Goal: Information Seeking & Learning: Learn about a topic

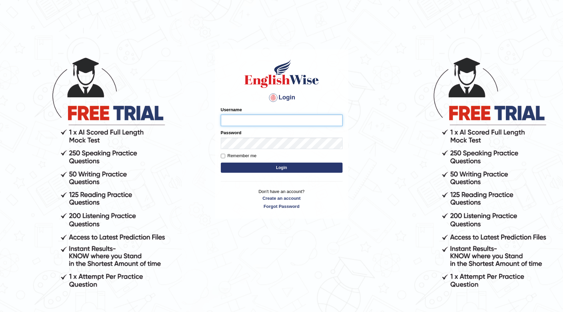
scroll to position [65, 0]
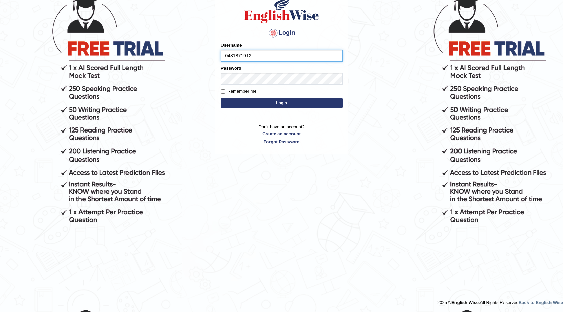
type input "0481871912"
click at [221, 98] on button "Login" at bounding box center [282, 103] width 122 height 10
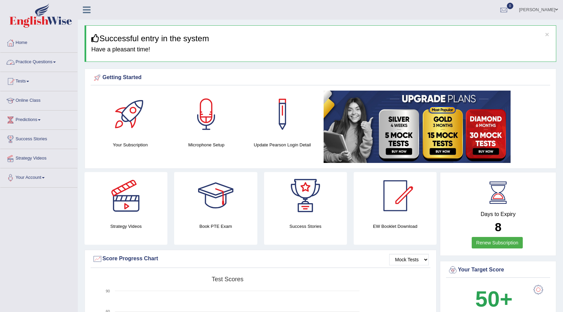
click at [53, 61] on link "Practice Questions" at bounding box center [38, 61] width 77 height 17
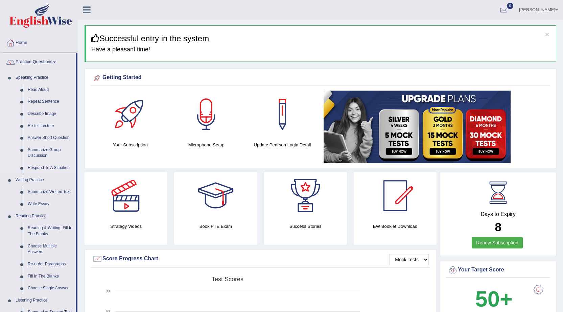
click at [35, 90] on link "Read Aloud" at bounding box center [50, 90] width 51 height 12
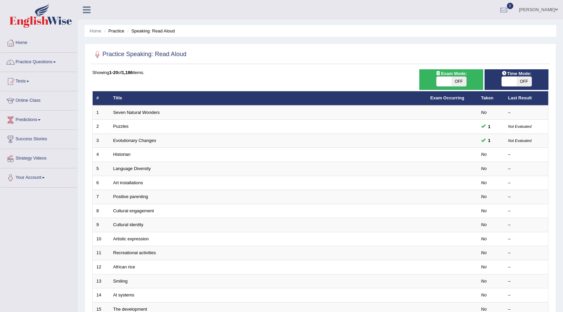
click at [58, 61] on link "Practice Questions" at bounding box center [38, 61] width 77 height 17
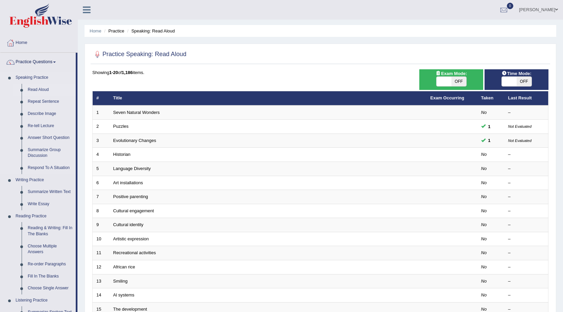
click at [34, 88] on link "Read Aloud" at bounding box center [50, 90] width 51 height 12
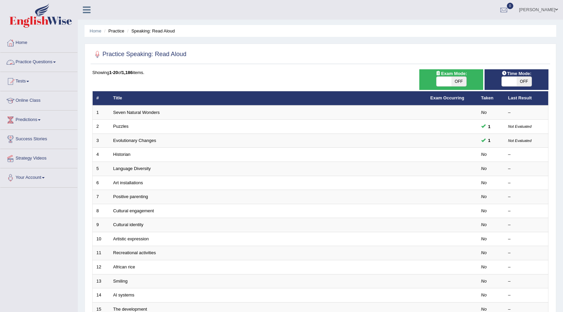
click at [55, 63] on link "Practice Questions" at bounding box center [38, 61] width 77 height 17
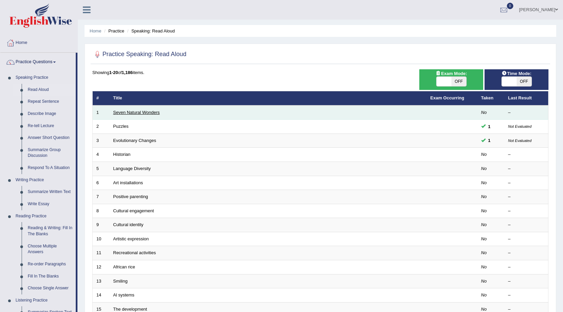
click at [149, 113] on link "Seven Natural Wonders" at bounding box center [136, 112] width 47 height 5
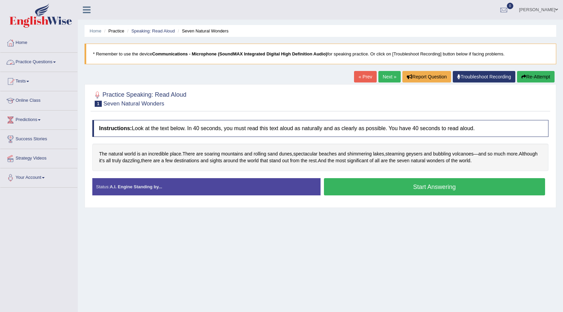
click at [58, 59] on link "Practice Questions" at bounding box center [38, 61] width 77 height 17
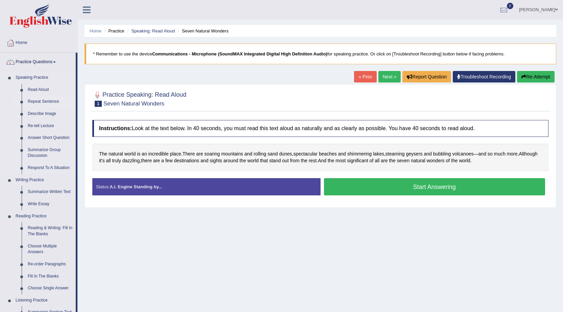
click at [47, 101] on link "Repeat Sentence" at bounding box center [50, 102] width 51 height 12
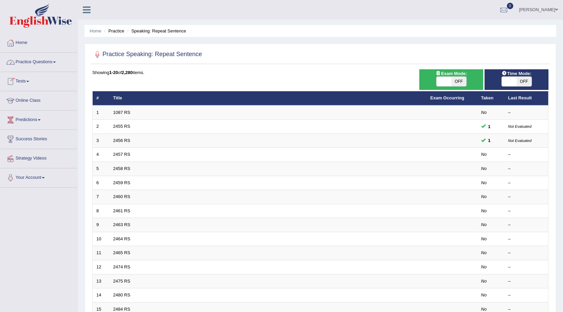
click at [55, 64] on link "Practice Questions" at bounding box center [38, 61] width 77 height 17
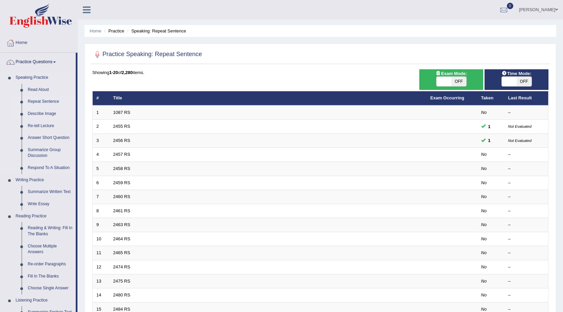
click at [45, 114] on link "Describe Image" at bounding box center [50, 114] width 51 height 12
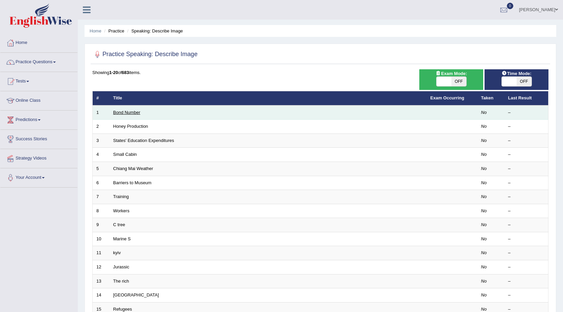
click at [119, 113] on link "Bond Number" at bounding box center [126, 112] width 27 height 5
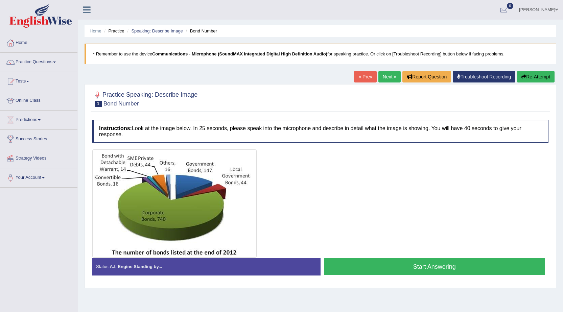
click at [92, 43] on div "Home Practice Speaking: Describe Image Bond Number * Remember to use the device…" at bounding box center [321, 169] width 486 height 338
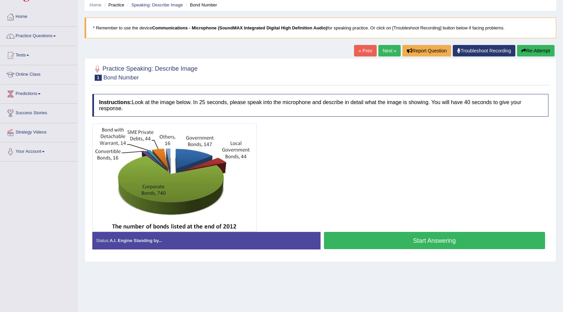
scroll to position [43, 0]
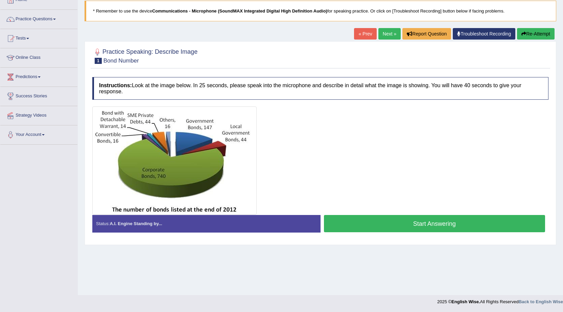
click at [412, 225] on button "Start Answering" at bounding box center [435, 223] width 222 height 17
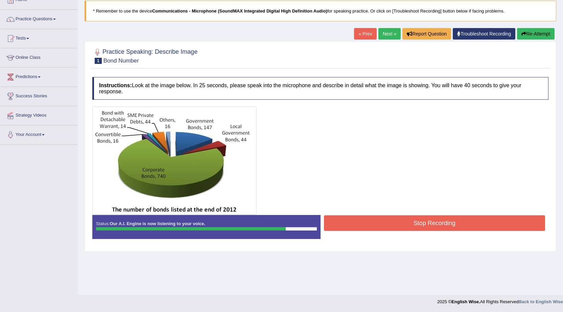
click at [411, 225] on button "Stop Recording" at bounding box center [435, 224] width 222 height 16
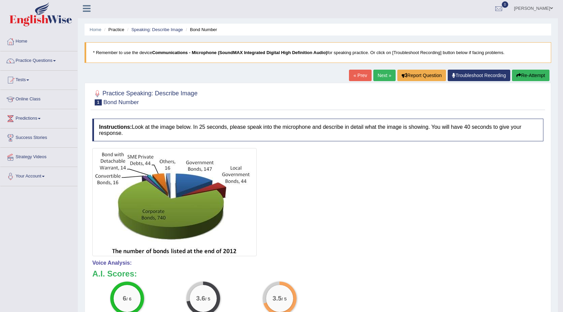
scroll to position [0, 0]
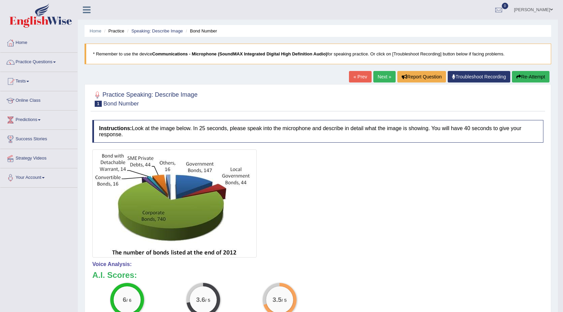
click at [384, 80] on link "Next »" at bounding box center [385, 77] width 22 height 12
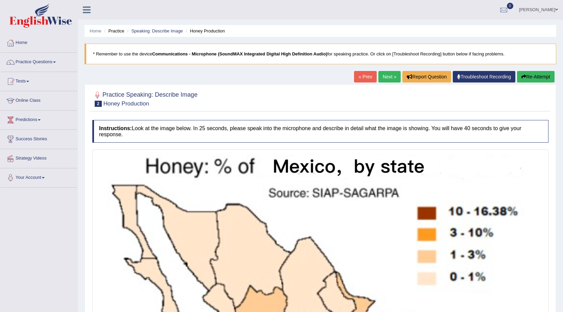
click at [365, 73] on link "« Prev" at bounding box center [365, 77] width 22 height 12
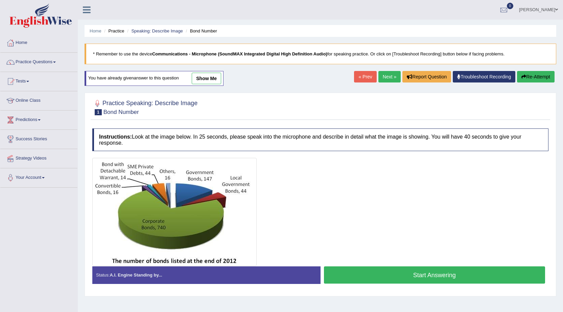
click at [387, 79] on link "Next »" at bounding box center [390, 77] width 22 height 12
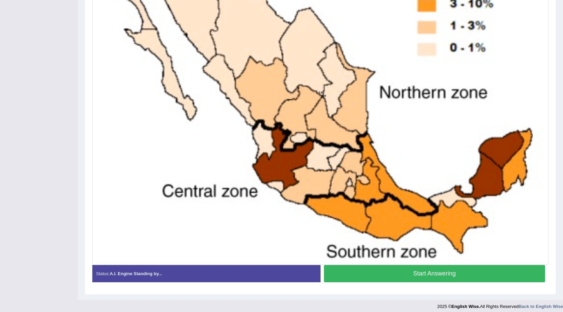
scroll to position [234, 0]
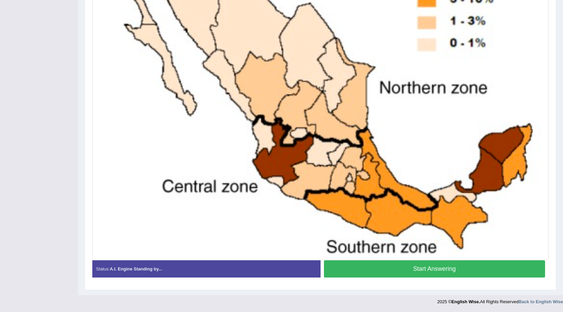
click at [461, 266] on button "Start Answering" at bounding box center [435, 269] width 222 height 17
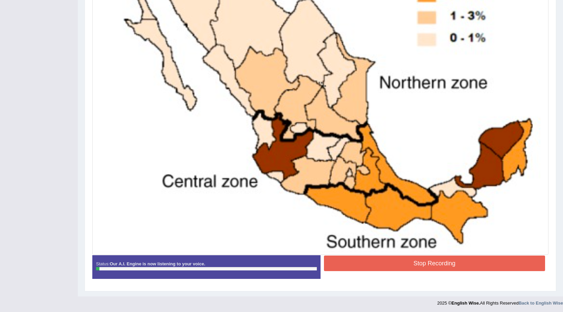
scroll to position [241, 0]
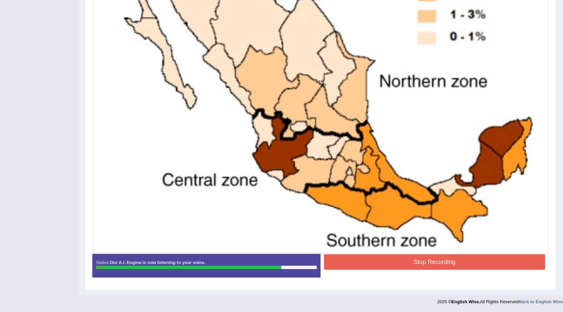
click at [463, 267] on button "Stop Recording" at bounding box center [435, 262] width 222 height 16
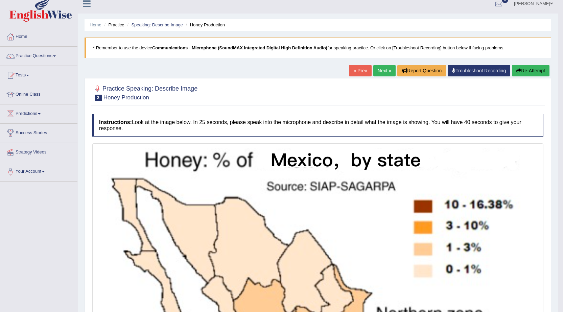
scroll to position [0, 0]
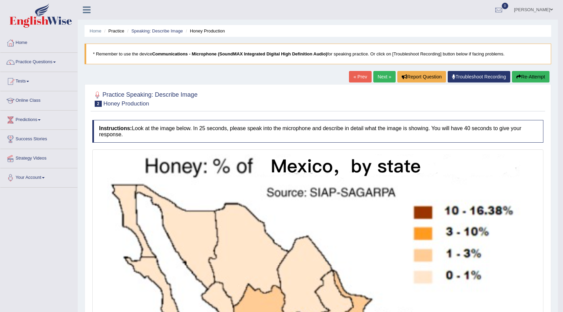
click at [378, 75] on link "Next »" at bounding box center [385, 77] width 22 height 12
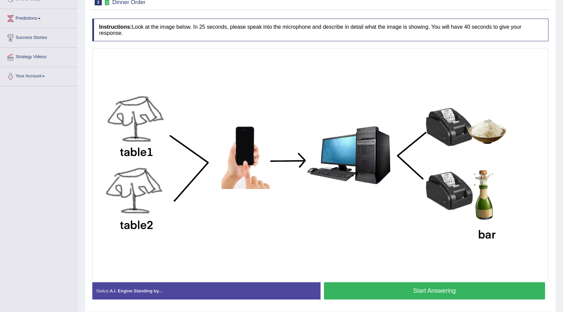
scroll to position [124, 0]
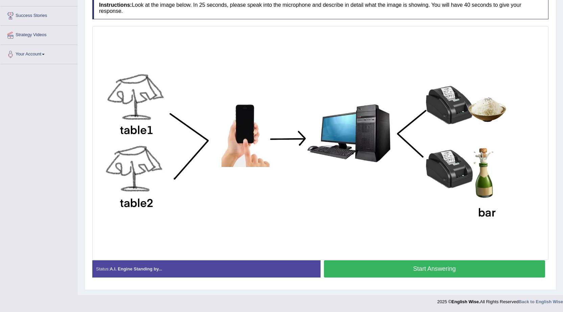
click at [155, 268] on strong "A.I. Engine Standing by..." at bounding box center [136, 269] width 52 height 5
click at [447, 268] on button "Start Answering" at bounding box center [435, 269] width 222 height 17
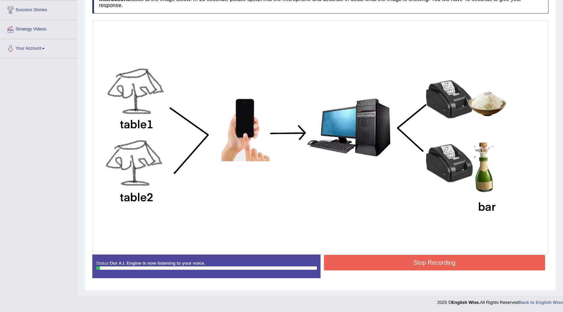
scroll to position [130, 0]
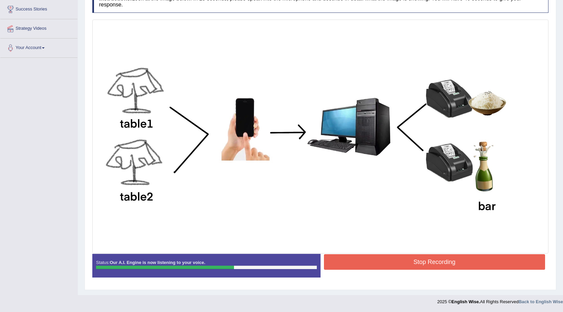
click at [447, 268] on button "Stop Recording" at bounding box center [435, 262] width 222 height 16
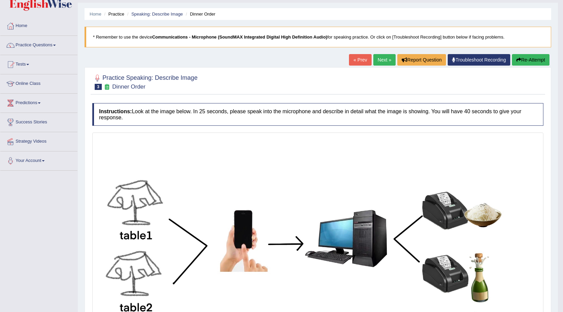
scroll to position [0, 0]
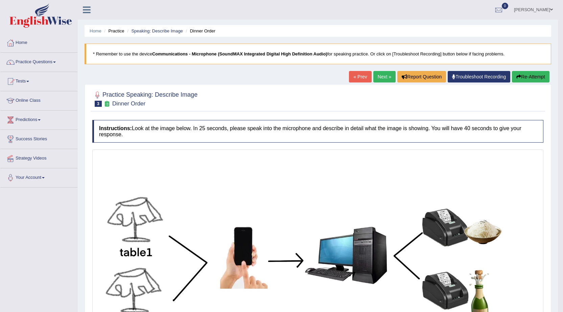
click at [360, 76] on link "« Prev" at bounding box center [360, 77] width 22 height 12
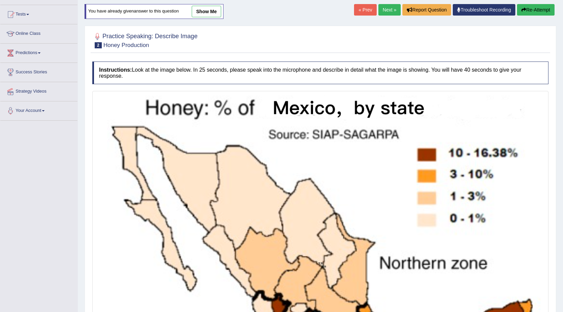
scroll to position [68, 0]
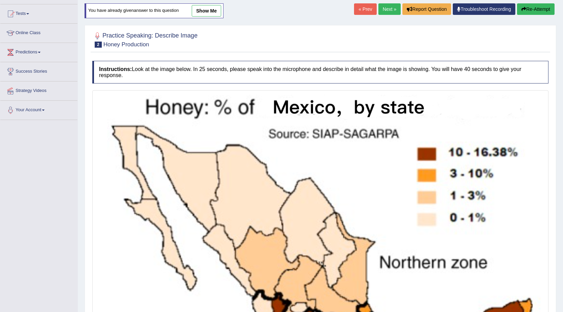
click at [209, 14] on link "show me" at bounding box center [206, 11] width 29 height 12
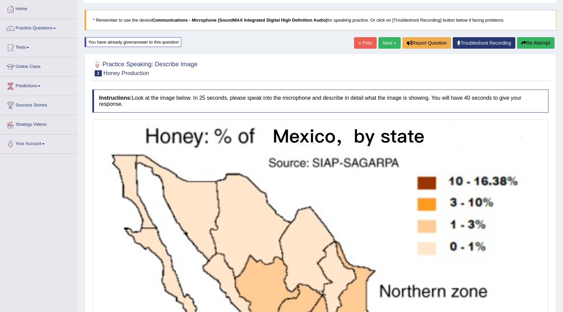
scroll to position [0, 0]
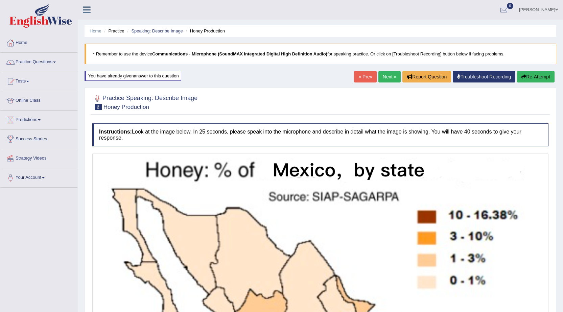
click at [370, 79] on link "« Prev" at bounding box center [365, 77] width 22 height 12
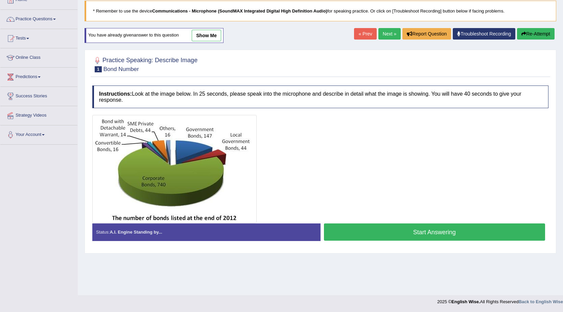
click at [213, 34] on link "show me" at bounding box center [206, 36] width 29 height 12
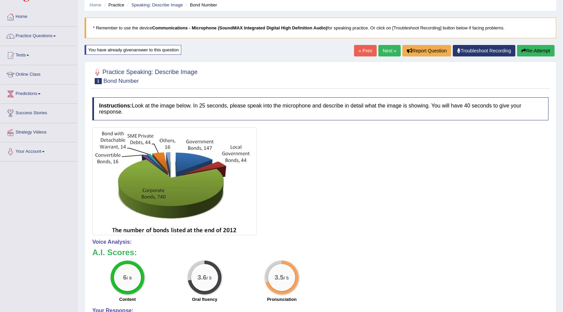
scroll to position [37, 0]
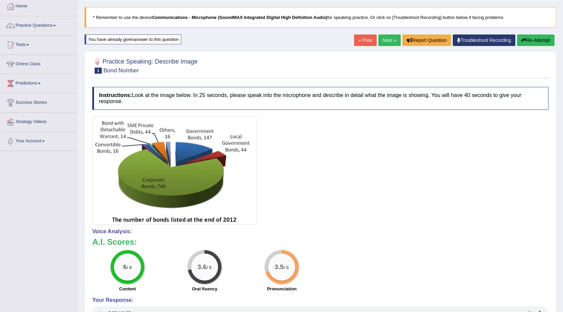
click at [545, 39] on button "Re-Attempt" at bounding box center [536, 41] width 38 height 12
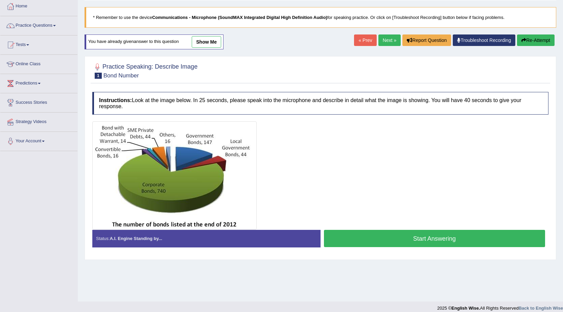
click at [418, 242] on button "Start Answering" at bounding box center [435, 238] width 222 height 17
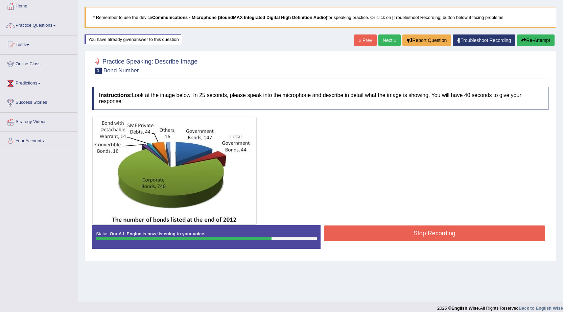
click at [409, 233] on button "Stop Recording" at bounding box center [435, 234] width 222 height 16
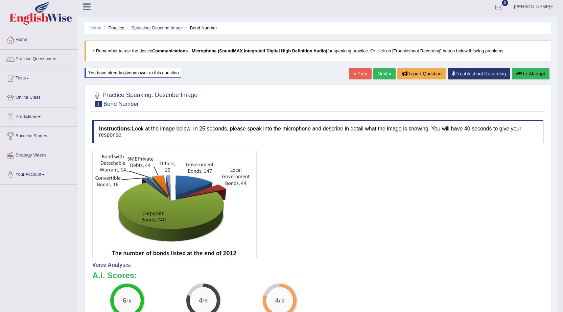
scroll to position [3, 0]
click at [54, 62] on link "Practice Questions" at bounding box center [38, 58] width 77 height 17
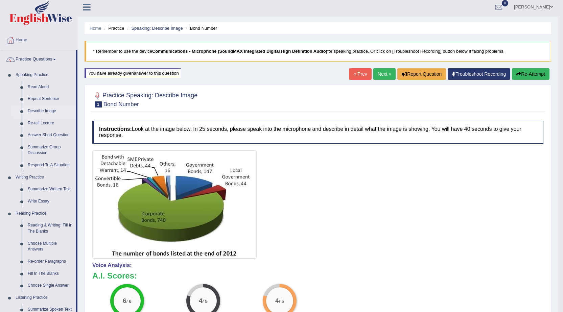
click at [37, 111] on link "Describe Image" at bounding box center [50, 111] width 51 height 12
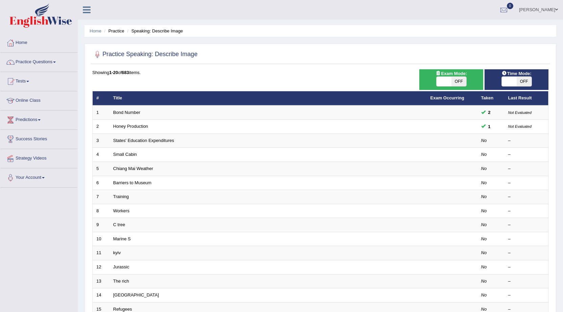
scroll to position [34, 0]
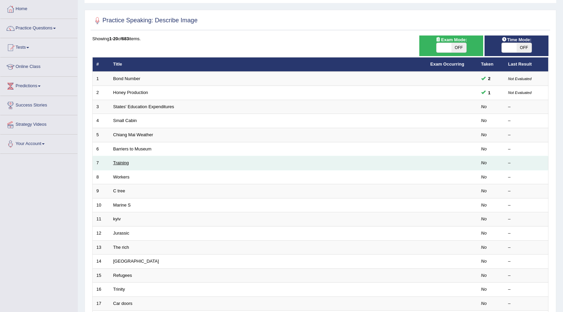
click at [123, 162] on link "Training" at bounding box center [121, 162] width 16 height 5
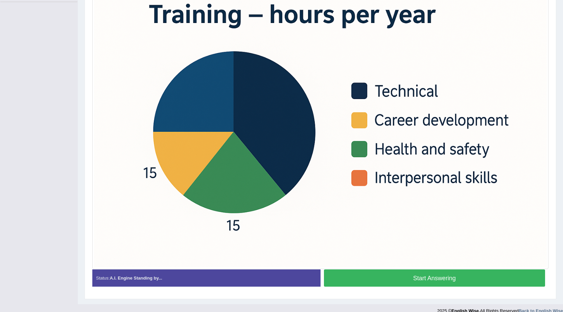
scroll to position [195, 0]
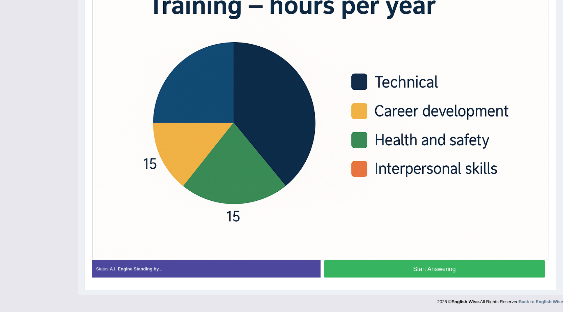
click at [432, 269] on button "Start Answering" at bounding box center [435, 269] width 222 height 17
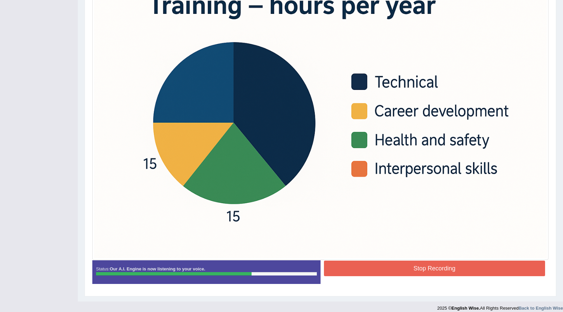
click at [432, 269] on button "Stop Recording" at bounding box center [435, 269] width 222 height 16
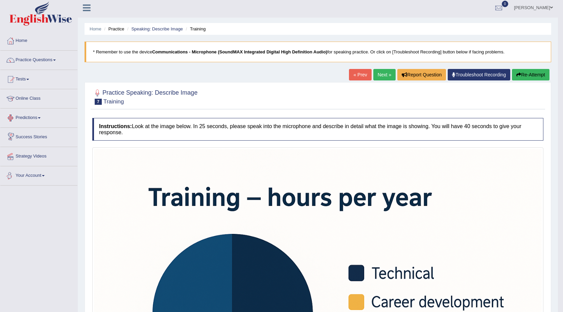
scroll to position [0, 0]
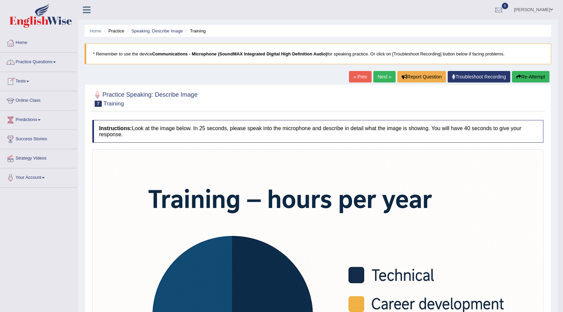
click at [56, 61] on link "Practice Questions" at bounding box center [38, 61] width 77 height 17
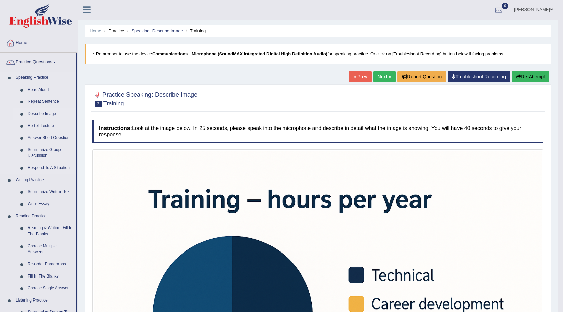
click at [39, 115] on link "Describe Image" at bounding box center [50, 114] width 51 height 12
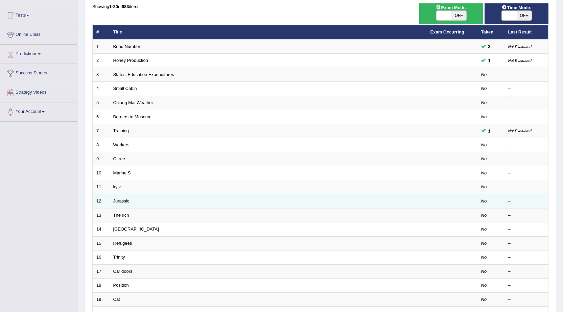
scroll to position [68, 0]
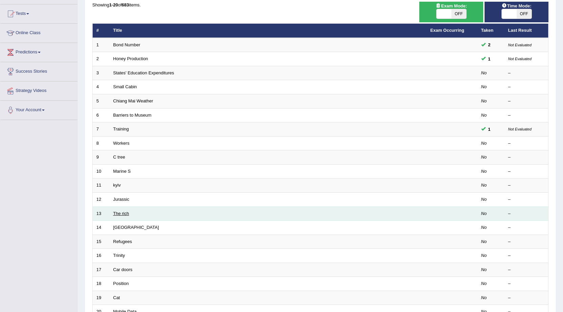
click at [121, 212] on link "The rich" at bounding box center [121, 213] width 16 height 5
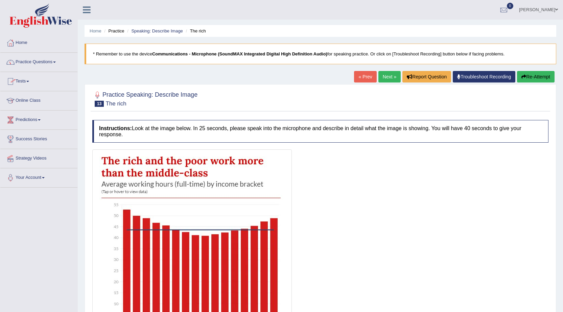
click at [58, 64] on link "Practice Questions" at bounding box center [38, 61] width 77 height 17
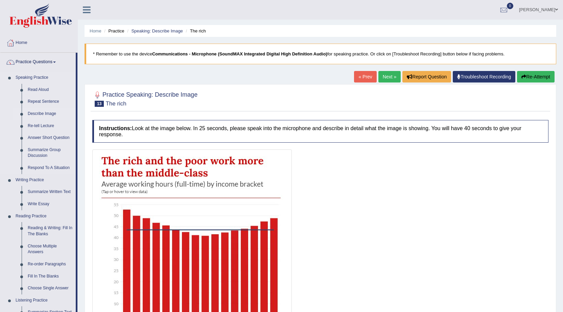
click at [44, 111] on link "Describe Image" at bounding box center [50, 114] width 51 height 12
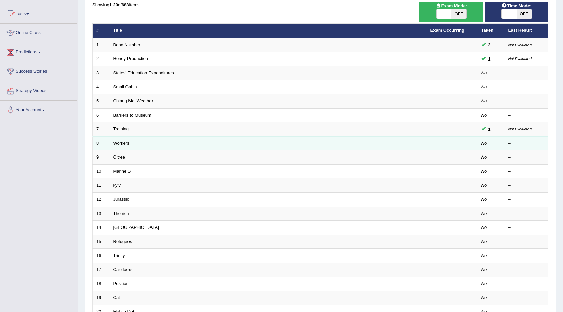
click at [118, 142] on link "Workers" at bounding box center [121, 143] width 16 height 5
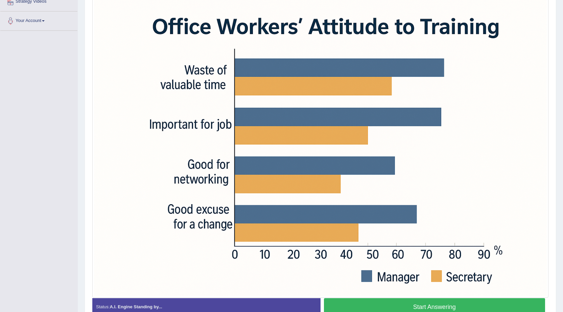
scroll to position [169, 0]
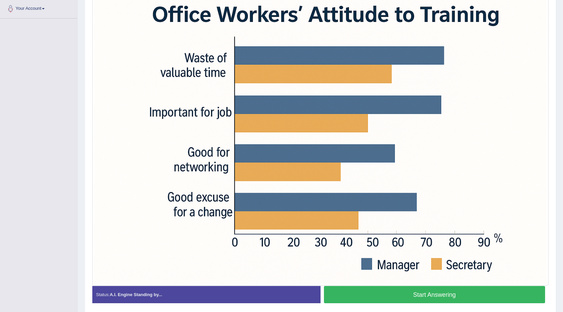
click at [388, 299] on button "Start Answering" at bounding box center [435, 294] width 222 height 17
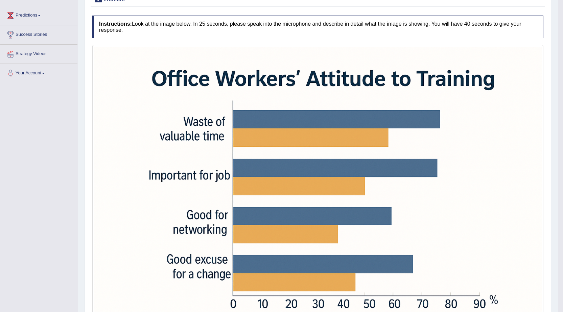
scroll to position [102, 0]
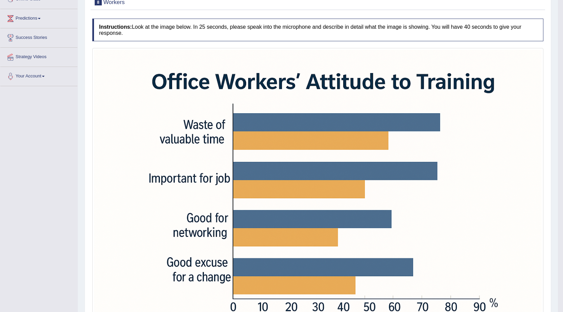
click at [39, 18] on link "Predictions" at bounding box center [38, 17] width 77 height 17
click at [44, 19] on link "Predictions" at bounding box center [37, 17] width 75 height 17
click at [44, 19] on link "Predictions" at bounding box center [38, 17] width 77 height 17
click at [44, 19] on link "Predictions" at bounding box center [37, 17] width 75 height 17
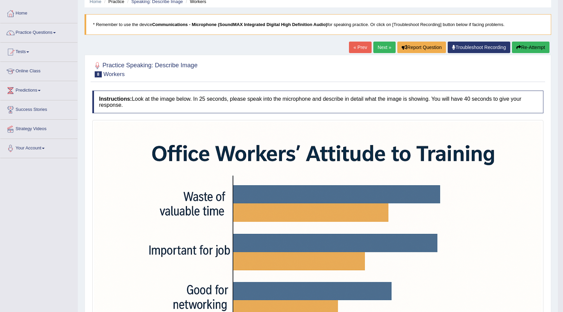
scroll to position [0, 0]
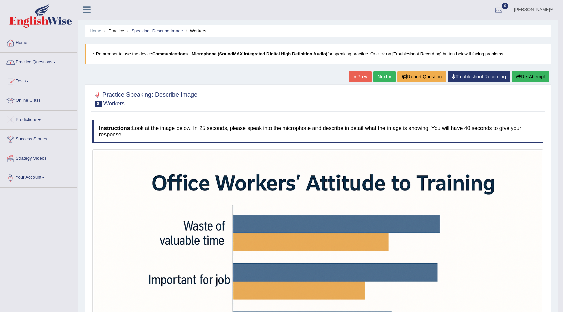
click at [53, 63] on link "Practice Questions" at bounding box center [38, 61] width 77 height 17
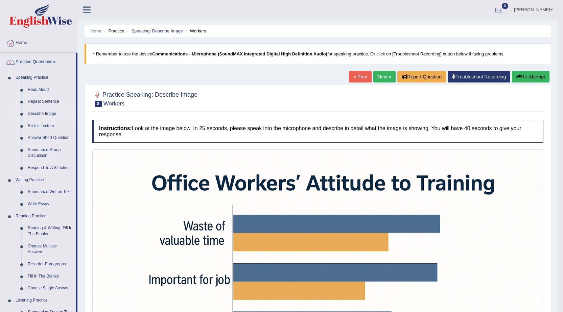
click at [35, 113] on link "Describe Image" at bounding box center [50, 114] width 51 height 12
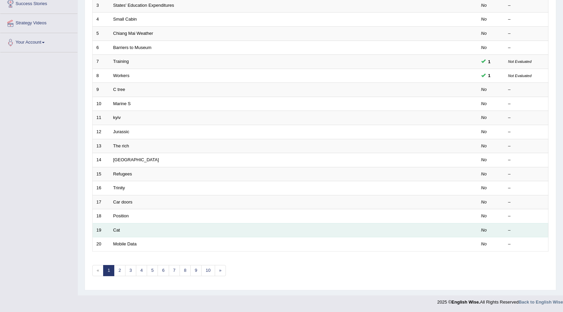
scroll to position [136, 0]
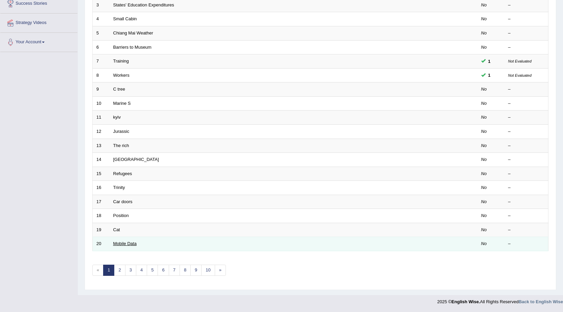
click at [127, 243] on link "Mobile Data" at bounding box center [124, 243] width 23 height 5
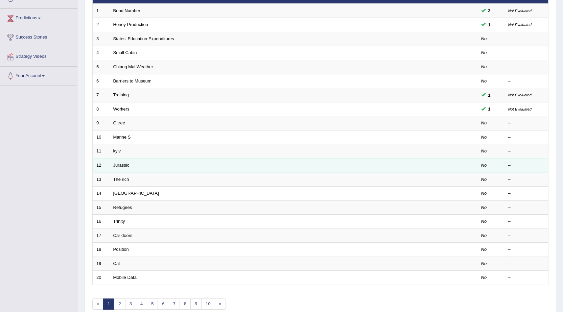
click at [121, 165] on link "Jurassic" at bounding box center [121, 165] width 16 height 5
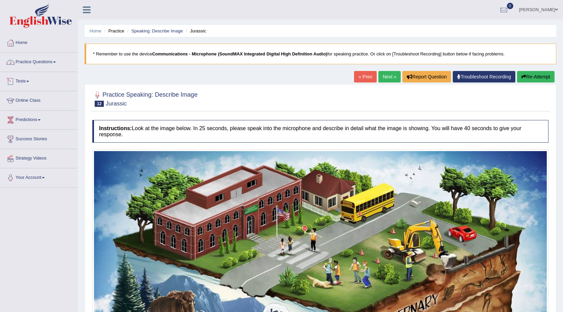
click at [57, 59] on link "Practice Questions" at bounding box center [38, 61] width 77 height 17
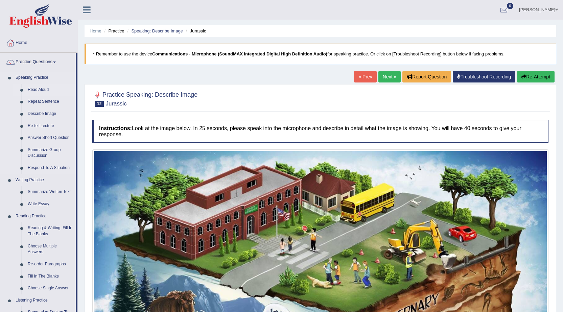
click at [36, 90] on link "Read Aloud" at bounding box center [50, 90] width 51 height 12
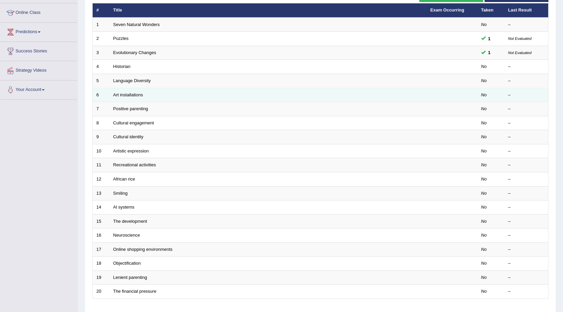
scroll to position [102, 0]
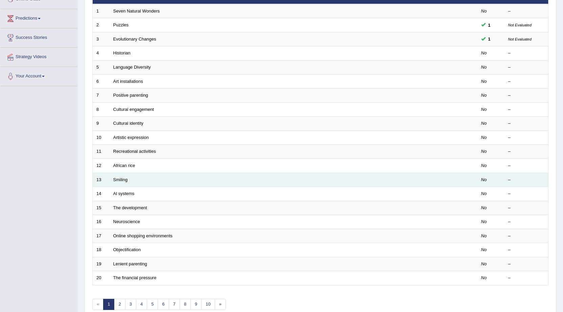
click at [113, 180] on td "Smiling" at bounding box center [268, 180] width 317 height 14
click at [123, 180] on link "Smiling" at bounding box center [120, 179] width 15 height 5
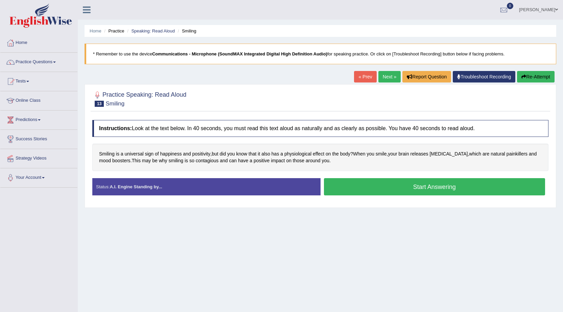
click at [438, 184] on button "Start Answering" at bounding box center [435, 186] width 222 height 17
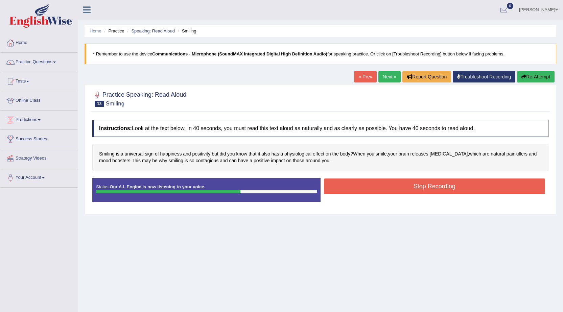
click at [435, 196] on div "Status: Our A.I. Engine is now listening to your voice. Start Answering Stop Re…" at bounding box center [320, 193] width 457 height 30
click at [435, 190] on button "Stop Recording" at bounding box center [435, 187] width 222 height 16
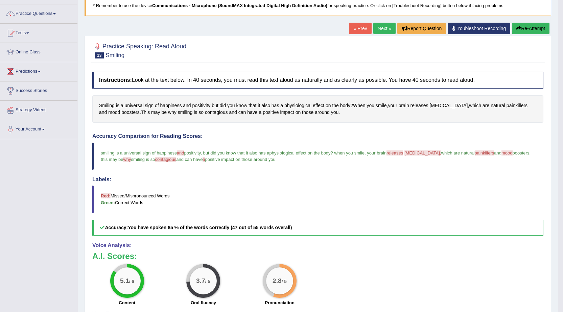
scroll to position [68, 0]
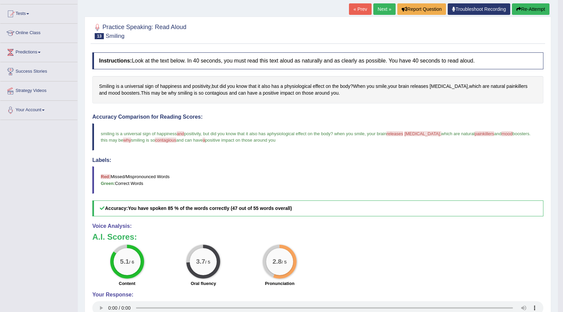
click at [380, 9] on link "Next »" at bounding box center [385, 9] width 22 height 12
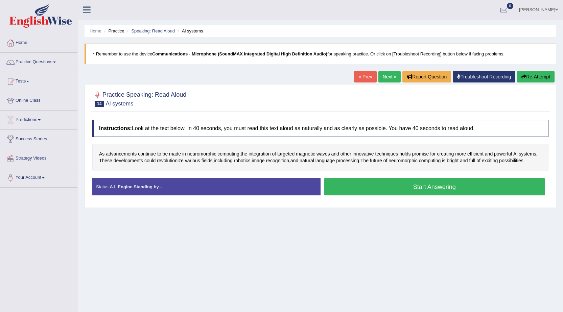
click at [418, 192] on button "Start Answering" at bounding box center [435, 186] width 222 height 17
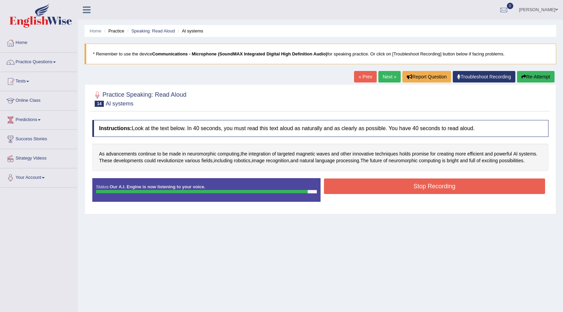
click at [416, 184] on button "Stop Recording" at bounding box center [435, 187] width 222 height 16
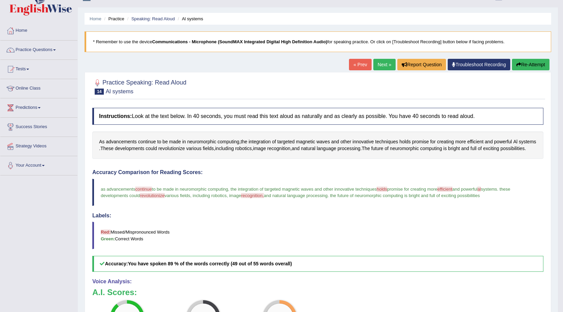
scroll to position [2, 0]
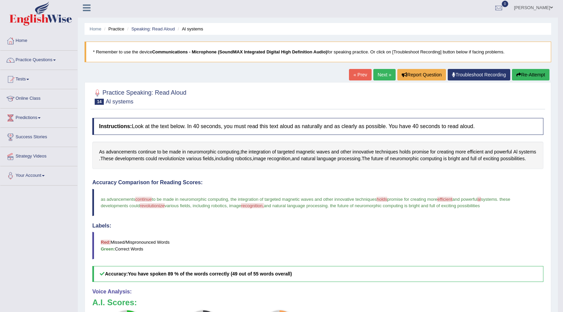
click at [541, 76] on button "Re-Attempt" at bounding box center [531, 75] width 38 height 12
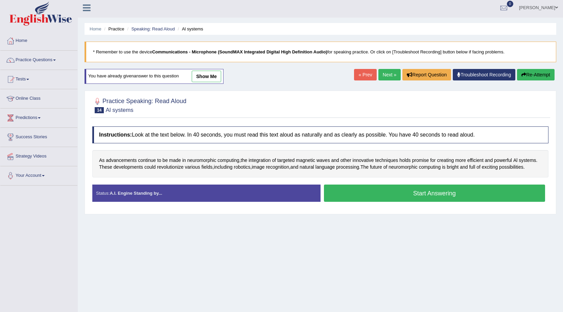
scroll to position [2, 0]
click at [430, 198] on button "Start Answering" at bounding box center [435, 193] width 222 height 17
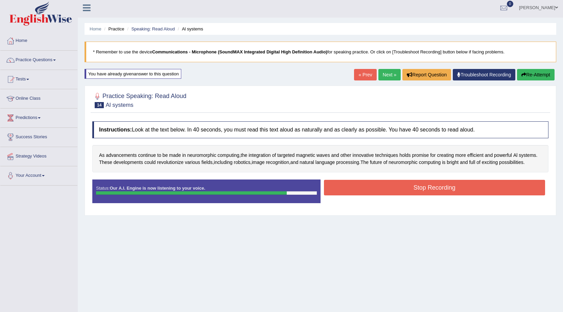
click at [429, 192] on button "Stop Recording" at bounding box center [435, 188] width 222 height 16
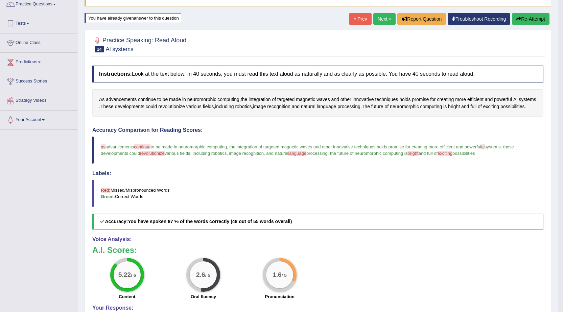
scroll to position [70, 0]
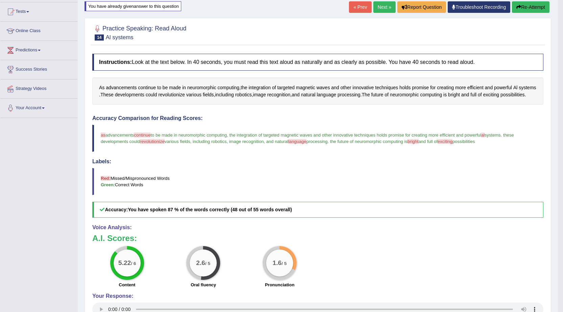
click at [376, 6] on link "Next »" at bounding box center [385, 7] width 22 height 12
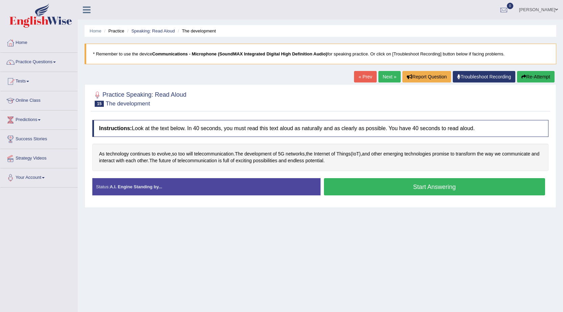
click at [445, 186] on button "Start Answering" at bounding box center [435, 186] width 222 height 17
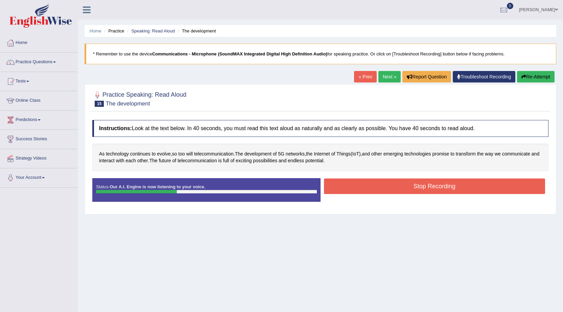
drag, startPoint x: 449, startPoint y: 200, endPoint x: 373, endPoint y: 202, distance: 76.2
click at [447, 203] on div "Status: Our A.I. Engine is now listening to your voice. Start Answering Stop Re…" at bounding box center [320, 193] width 457 height 30
click at [394, 189] on button "Stop Recording" at bounding box center [435, 187] width 222 height 16
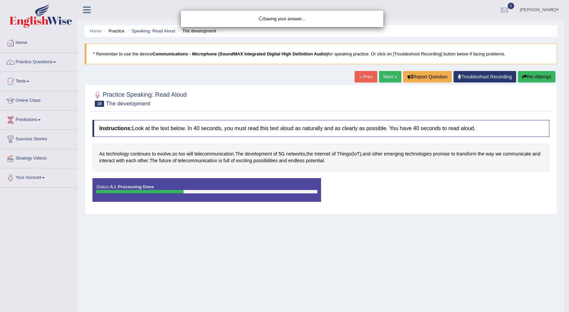
click at [540, 74] on div "Saving your answer..." at bounding box center [284, 156] width 569 height 312
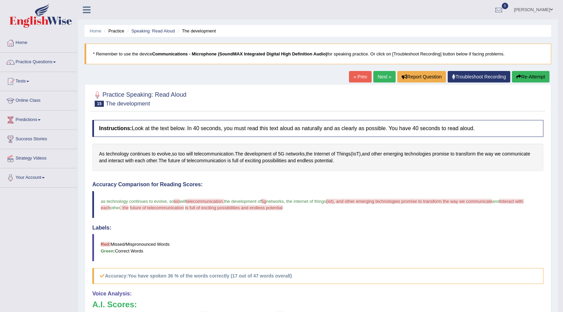
click at [541, 74] on button "Re-Attempt" at bounding box center [531, 77] width 38 height 12
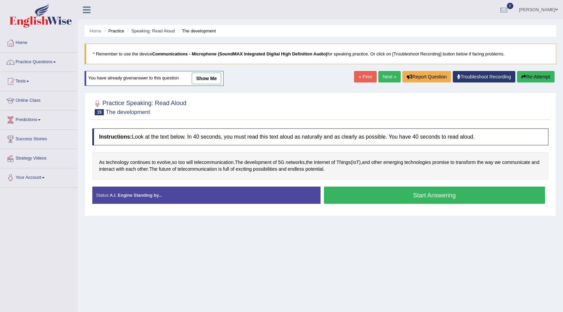
click at [437, 195] on button "Start Answering" at bounding box center [435, 195] width 222 height 17
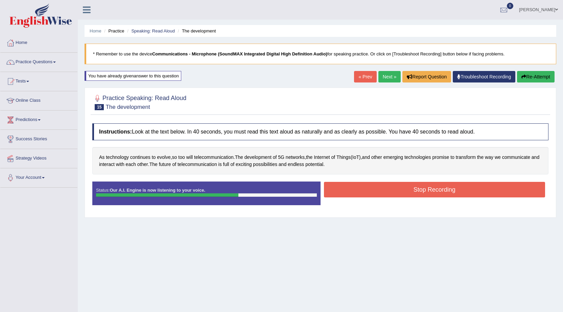
click at [432, 191] on button "Stop Recording" at bounding box center [435, 190] width 222 height 16
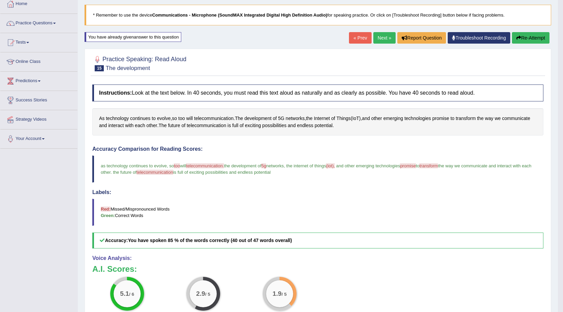
scroll to position [34, 0]
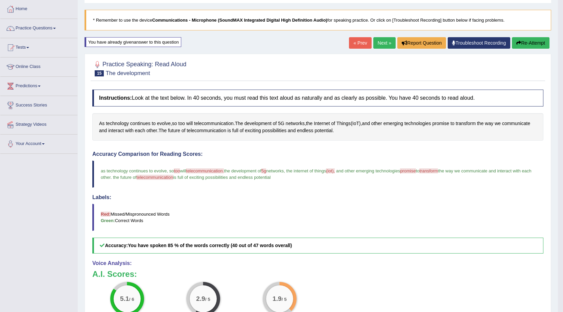
click at [531, 44] on button "Re-Attempt" at bounding box center [531, 43] width 38 height 12
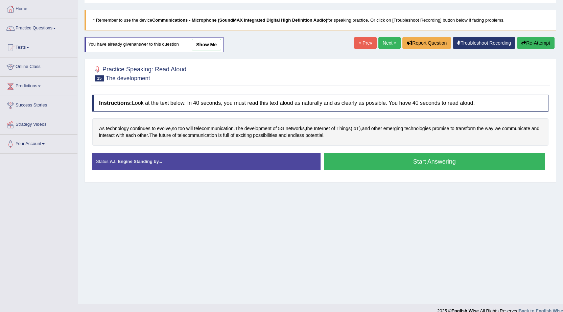
click at [454, 159] on button "Start Answering" at bounding box center [435, 161] width 222 height 17
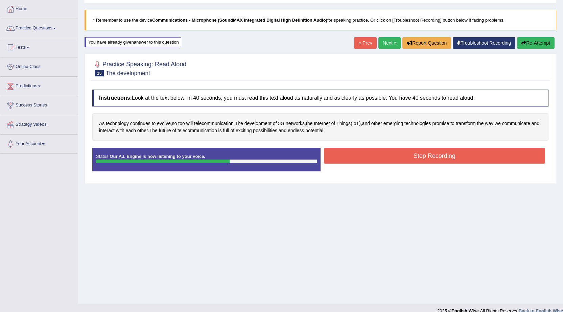
click at [441, 150] on button "Stop Recording" at bounding box center [435, 156] width 222 height 16
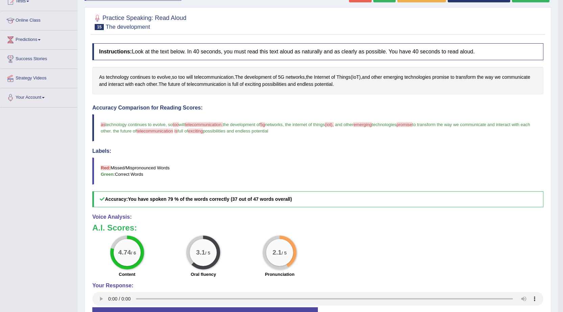
scroll to position [34, 0]
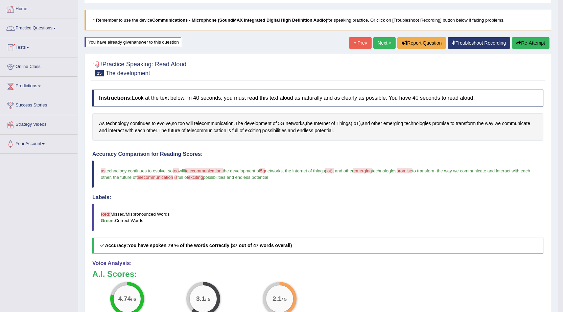
click at [49, 27] on link "Practice Questions" at bounding box center [38, 27] width 77 height 17
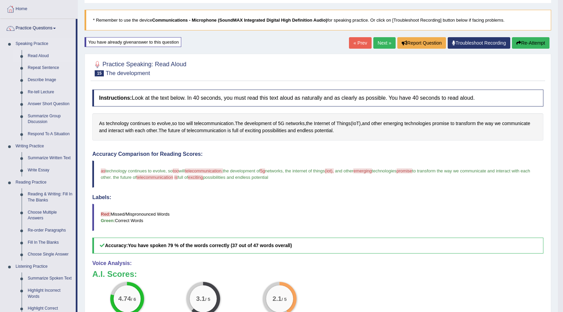
click at [42, 54] on link "Read Aloud" at bounding box center [50, 56] width 51 height 12
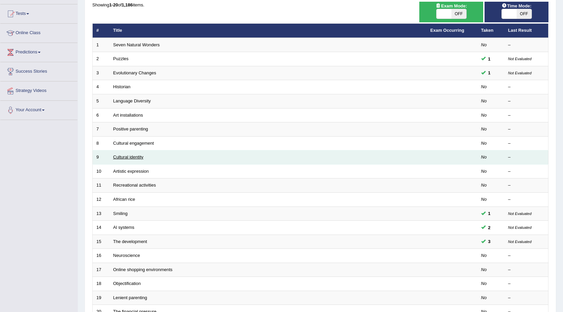
click at [131, 157] on link "Cultural identity" at bounding box center [128, 157] width 30 height 5
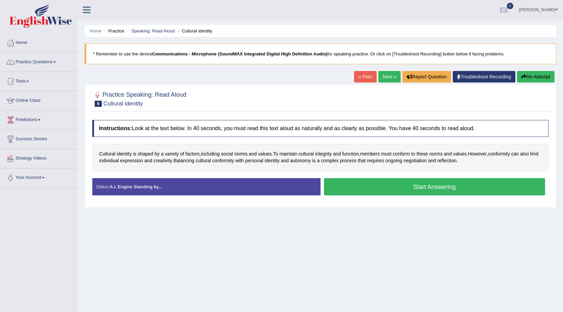
click at [473, 186] on button "Start Answering" at bounding box center [435, 186] width 222 height 17
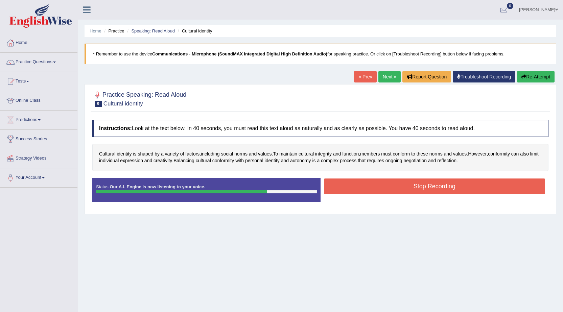
click at [473, 186] on button "Stop Recording" at bounding box center [435, 187] width 222 height 16
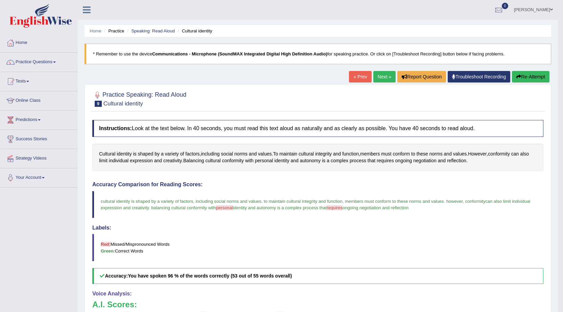
click at [59, 62] on link "Practice Questions" at bounding box center [38, 61] width 77 height 17
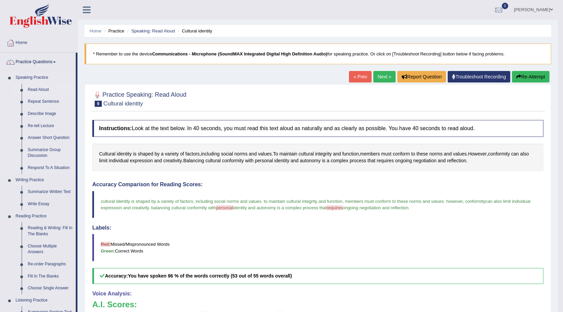
click at [42, 88] on link "Read Aloud" at bounding box center [50, 90] width 51 height 12
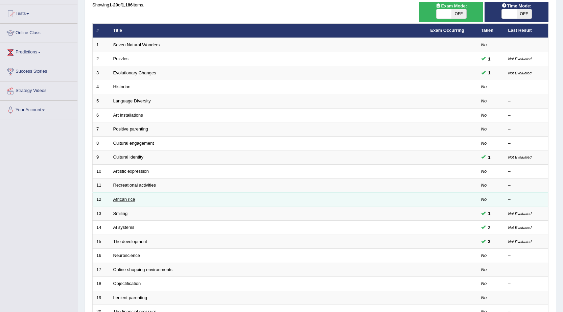
click at [118, 199] on link "African rice" at bounding box center [124, 199] width 22 height 5
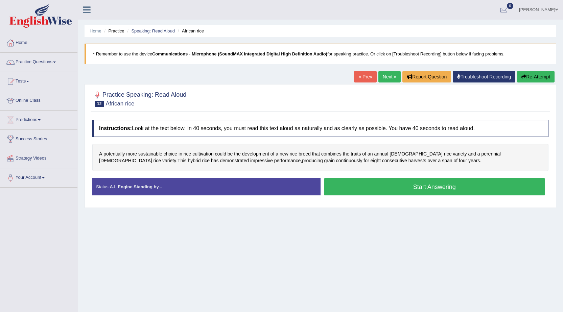
click at [430, 186] on button "Start Answering" at bounding box center [435, 186] width 222 height 17
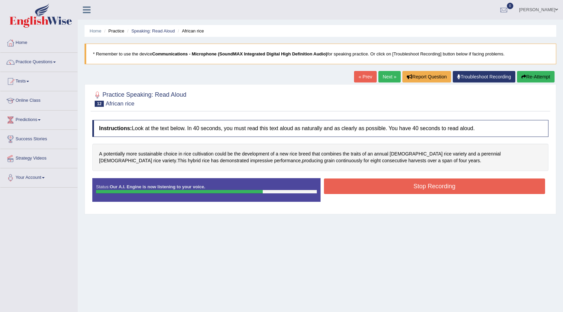
click at [353, 189] on button "Stop Recording" at bounding box center [435, 187] width 222 height 16
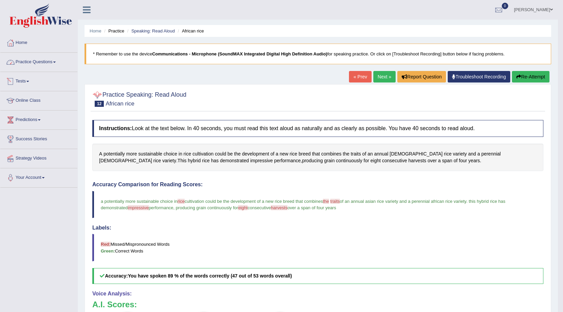
click at [57, 63] on link "Practice Questions" at bounding box center [38, 61] width 77 height 17
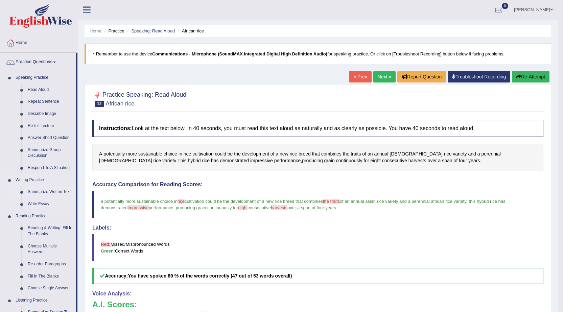
click at [53, 194] on link "Summarize Written Text" at bounding box center [50, 192] width 51 height 12
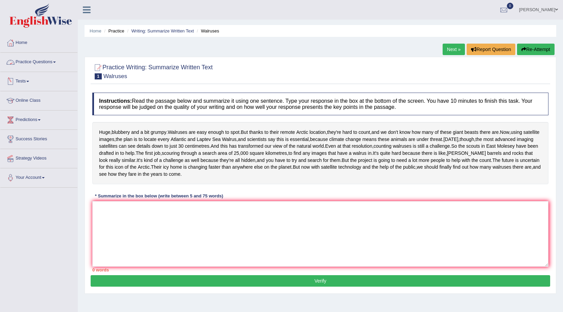
click at [54, 59] on link "Practice Questions" at bounding box center [38, 61] width 77 height 17
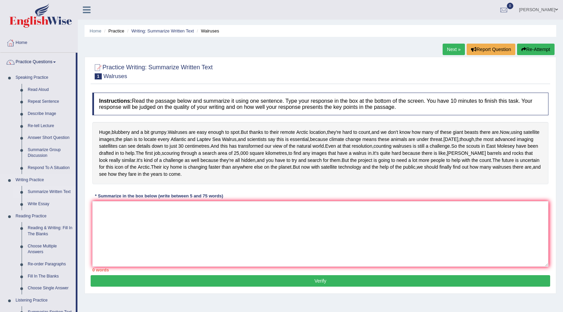
click at [51, 192] on link "Summarize Written Text" at bounding box center [50, 192] width 51 height 12
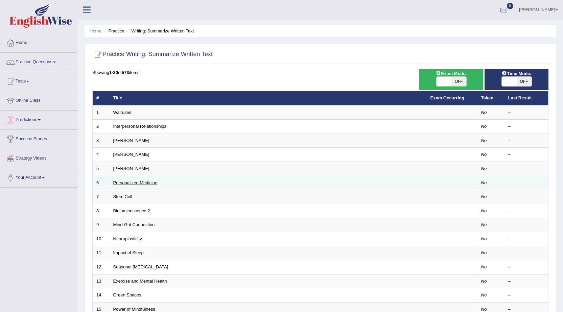
click at [137, 183] on link "Personalized Medicine" at bounding box center [135, 182] width 44 height 5
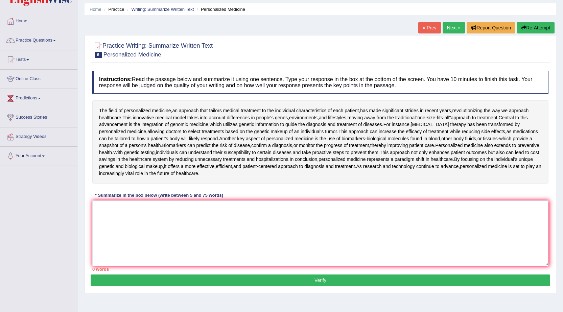
scroll to position [34, 0]
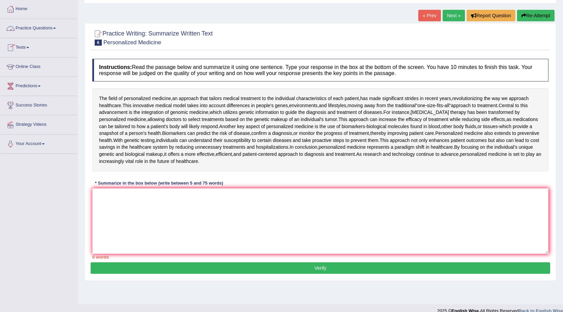
click at [56, 29] on span at bounding box center [54, 28] width 3 height 1
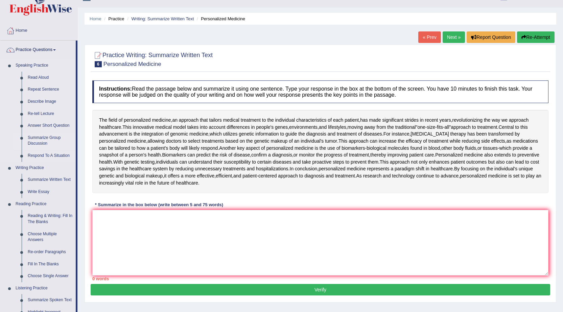
scroll to position [0, 0]
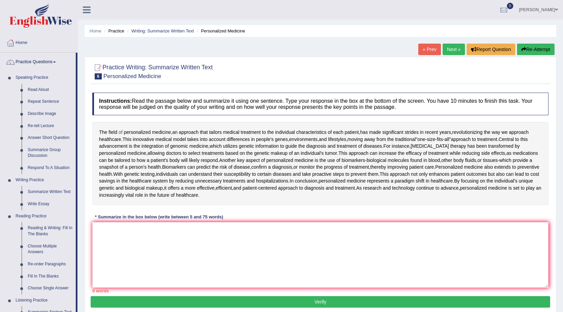
drag, startPoint x: 100, startPoint y: 129, endPoint x: 121, endPoint y: 133, distance: 21.6
click at [151, 141] on div "The field of personalized medicine , an approach that tailors medical treatment…" at bounding box center [320, 163] width 457 height 83
drag, startPoint x: 98, startPoint y: 131, endPoint x: 132, endPoint y: 135, distance: 34.1
click at [132, 135] on div "The field of personalized medicine , an approach that tailors medical treatment…" at bounding box center [320, 163] width 457 height 83
drag, startPoint x: 95, startPoint y: 130, endPoint x: 138, endPoint y: 130, distance: 42.6
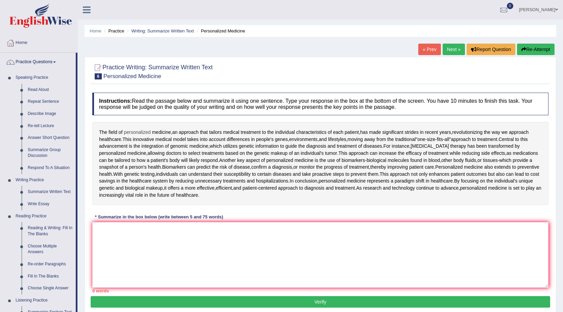
click at [138, 130] on div "The field of personalized medicine , an approach that tailors medical treatment…" at bounding box center [320, 163] width 457 height 83
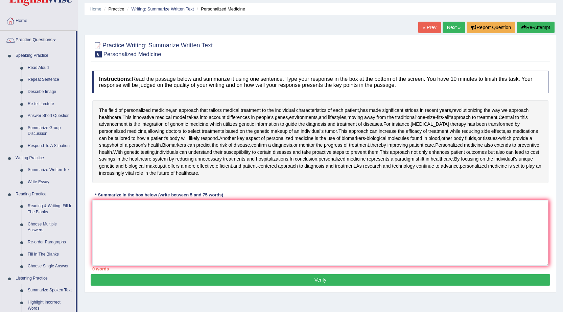
scroll to position [34, 0]
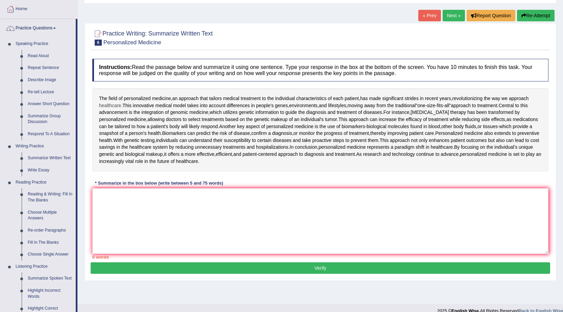
click at [120, 104] on span "healthcare" at bounding box center [110, 105] width 22 height 7
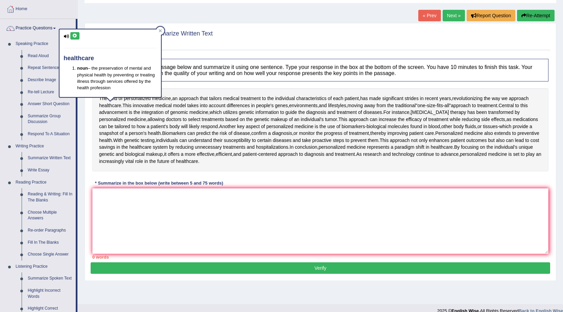
click at [196, 88] on div "The field of personalized medicine , an approach that tailors medical treatment…" at bounding box center [320, 129] width 457 height 83
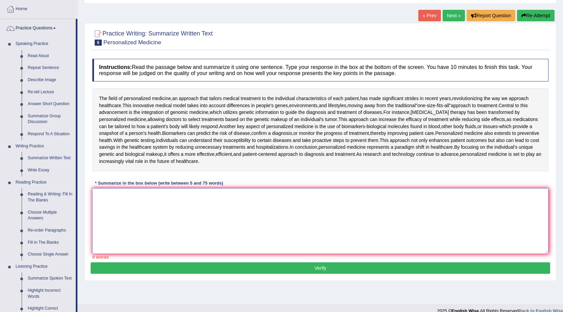
click at [183, 218] on textarea at bounding box center [320, 221] width 457 height 66
type textarea "t"
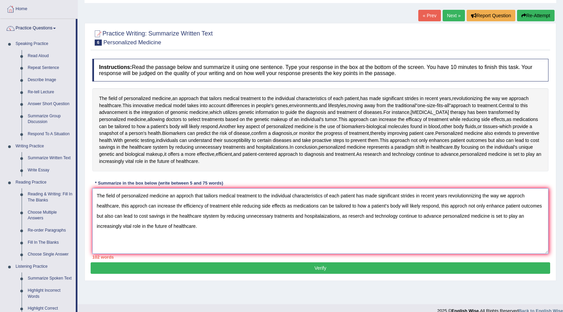
type textarea "The field of personalized medicine an approch that tailiors medical treatment t…"
click at [401, 269] on button "Verify" at bounding box center [321, 269] width 460 height 12
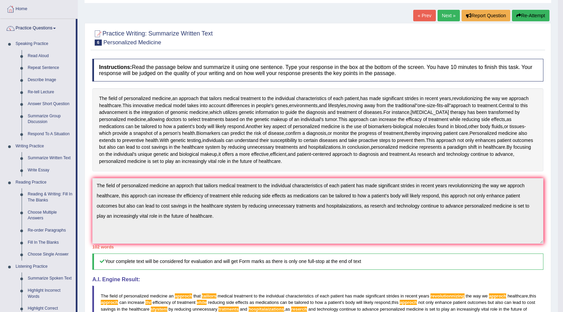
scroll to position [0, 0]
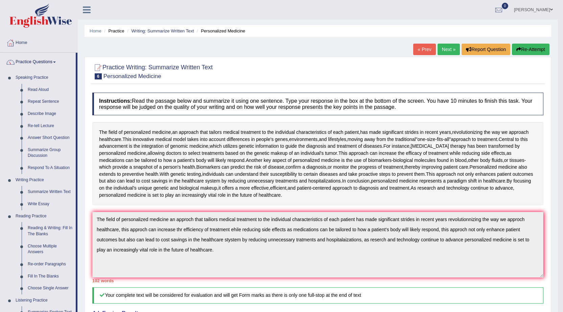
click at [526, 48] on button "Re-Attempt" at bounding box center [531, 50] width 38 height 12
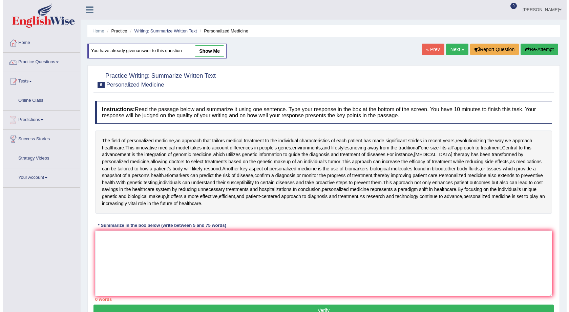
scroll to position [43, 0]
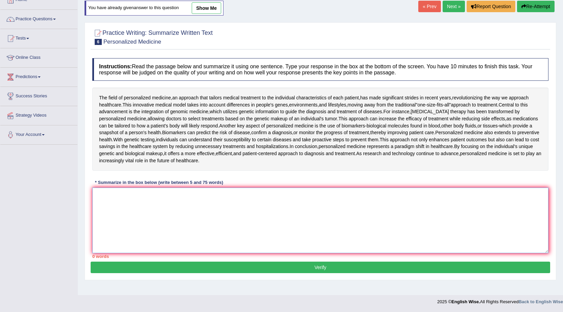
click at [143, 200] on textarea at bounding box center [320, 221] width 457 height 66
type textarea "t"
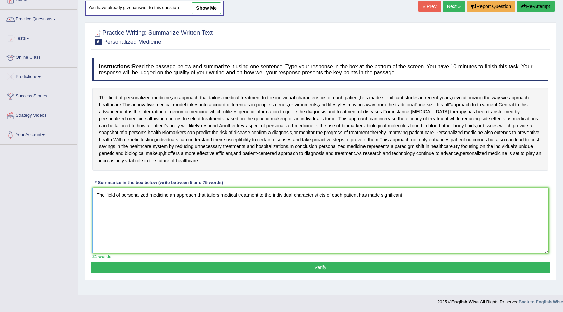
click at [427, 188] on textarea "The field of personalized medicine an approach that tailors medical treatment t…" at bounding box center [320, 221] width 457 height 66
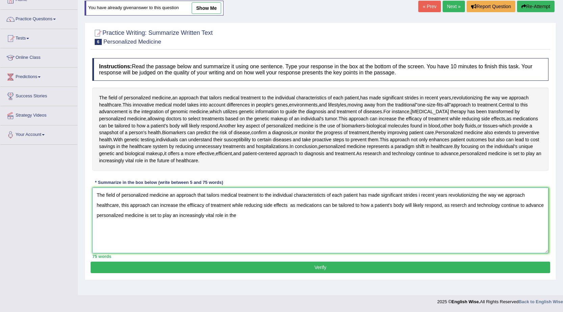
click at [420, 194] on textarea "The field of personalized medicine an approach that tailors medical treatment t…" at bounding box center [320, 221] width 457 height 66
click at [421, 194] on textarea "The field of personalized medicine an approach that tailors medical treatment t…" at bounding box center [320, 221] width 457 height 66
click at [244, 214] on textarea "The field of personalized medicine an approach that tailors medical treatment t…" at bounding box center [320, 221] width 457 height 66
type textarea "The field of personalized medicine an approach that tailors medical treatment t…"
click at [315, 269] on button "Verify" at bounding box center [321, 268] width 460 height 12
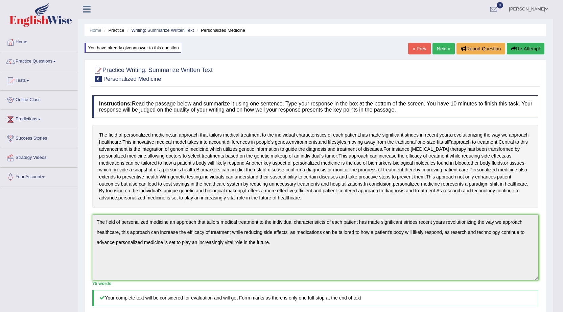
scroll to position [0, 0]
click at [441, 46] on link "Next »" at bounding box center [444, 50] width 22 height 12
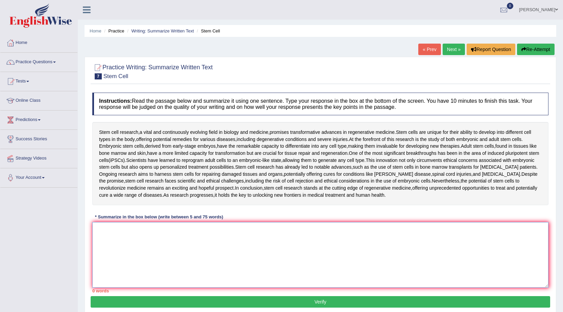
click at [104, 242] on textarea at bounding box center [320, 255] width 457 height 66
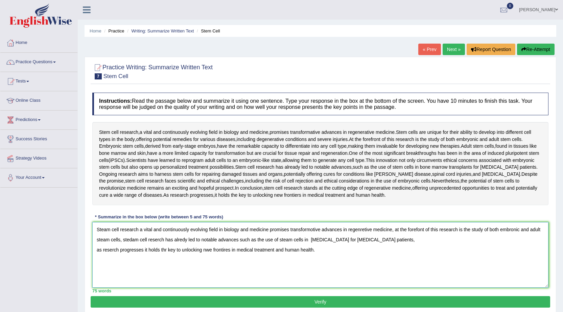
type textarea "Steam cell research a vital and continuously evolving field in biology and medi…"
click at [233, 304] on button "Verify" at bounding box center [321, 302] width 460 height 12
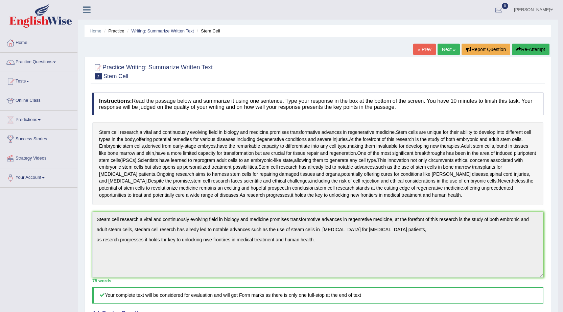
click at [518, 49] on icon "button" at bounding box center [519, 49] width 5 height 5
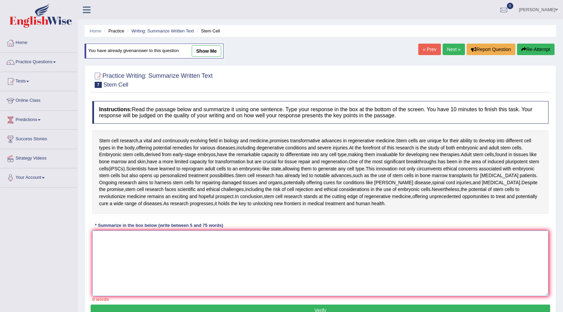
click at [148, 250] on textarea at bounding box center [320, 264] width 457 height 66
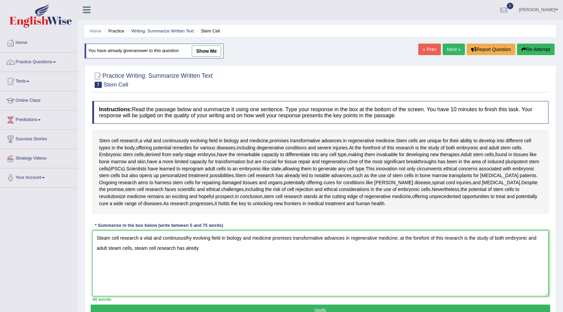
click at [203, 246] on textarea "Steam cell research a vital and continuouslhy evolving field in biology and med…" at bounding box center [320, 264] width 457 height 66
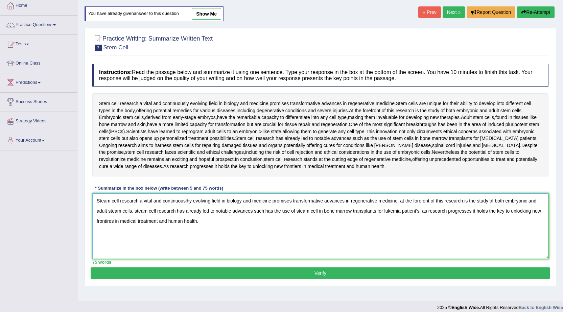
scroll to position [43, 0]
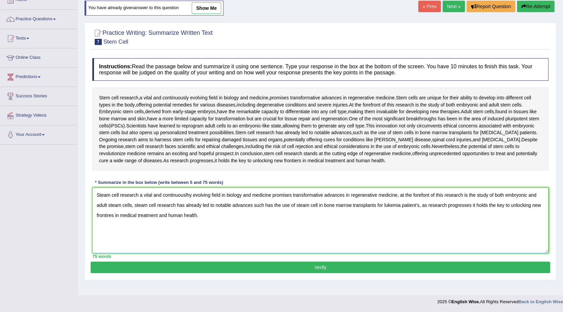
type textarea "Steam cell research a vital and continuouslhy evolving field in biology and med…"
click at [336, 268] on button "Verify" at bounding box center [321, 268] width 460 height 12
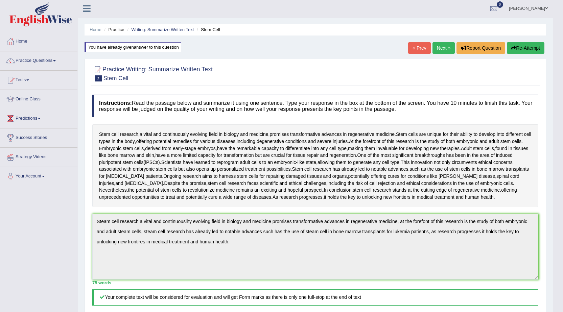
scroll to position [0, 0]
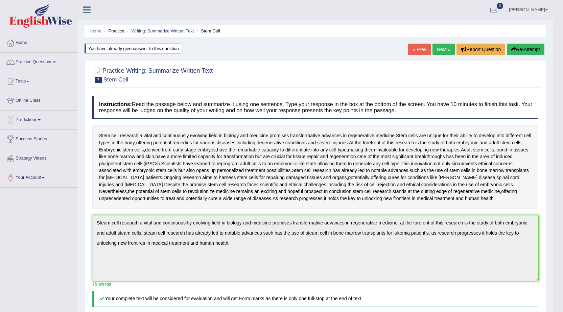
click at [512, 44] on button "Re-Attempt" at bounding box center [526, 50] width 38 height 12
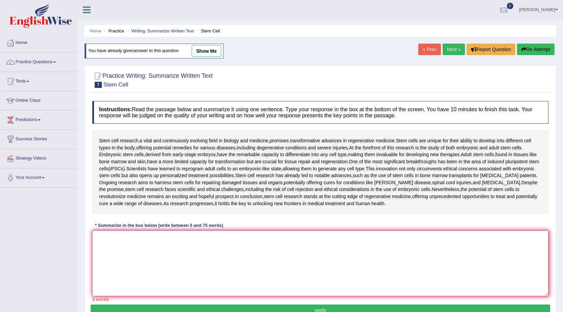
click at [113, 248] on textarea at bounding box center [320, 264] width 457 height 66
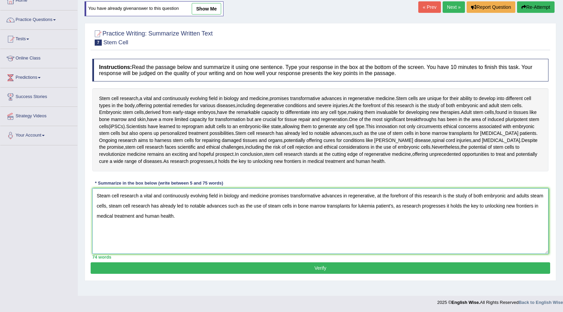
scroll to position [43, 0]
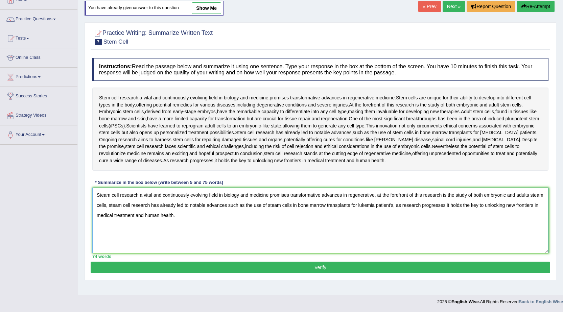
type textarea "Steam cell research a vital and continuously evolving field in biology and medi…"
click at [322, 267] on button "Verify" at bounding box center [321, 268] width 460 height 12
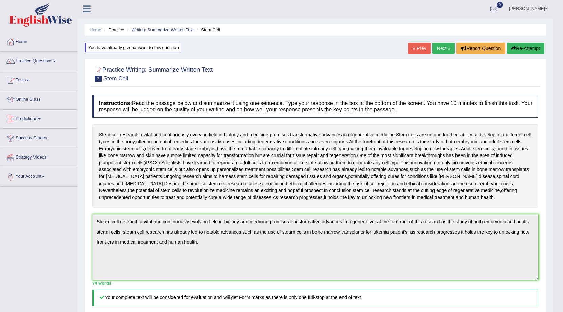
scroll to position [0, 0]
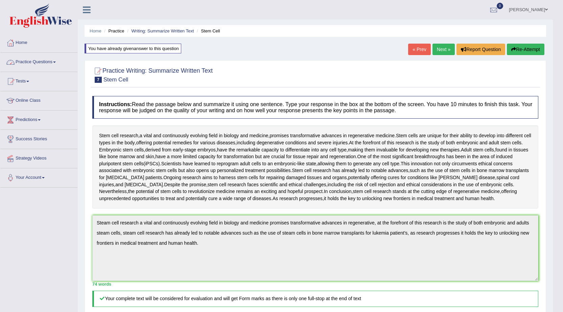
click at [446, 48] on link "Next »" at bounding box center [444, 50] width 22 height 12
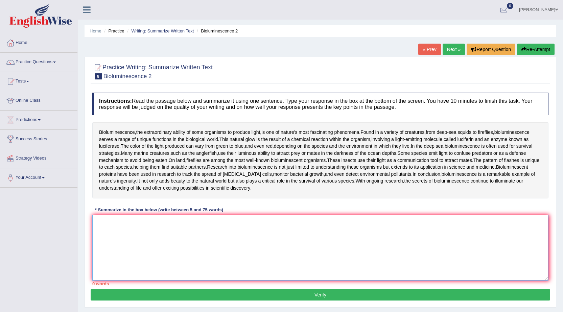
click at [112, 236] on textarea at bounding box center [320, 248] width 457 height 66
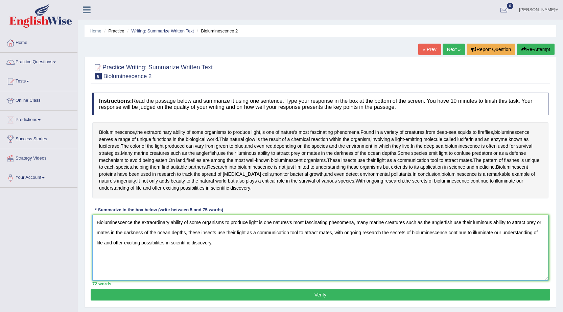
type textarea "Bioluminescence the extraordinary ability of some organisms to produce light is…"
click at [372, 296] on button "Verify" at bounding box center [321, 295] width 460 height 12
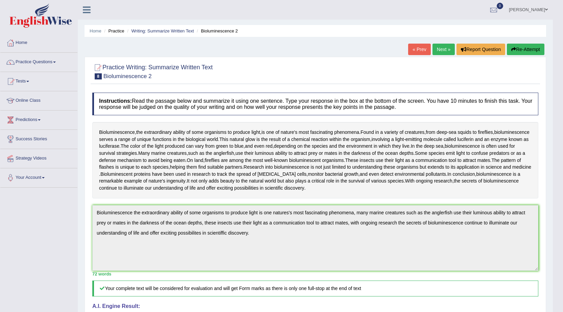
click at [436, 46] on link "Next »" at bounding box center [444, 50] width 22 height 12
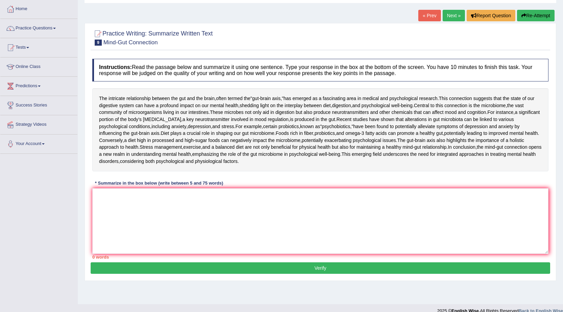
scroll to position [68, 0]
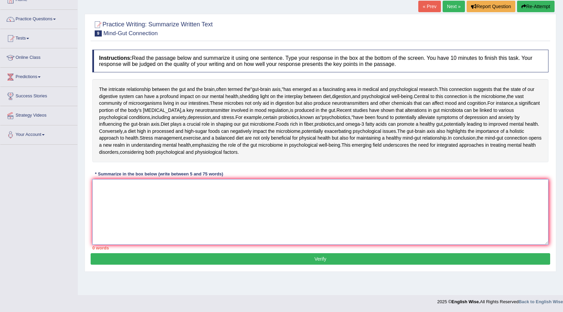
click at [188, 215] on textarea at bounding box center [320, 212] width 457 height 66
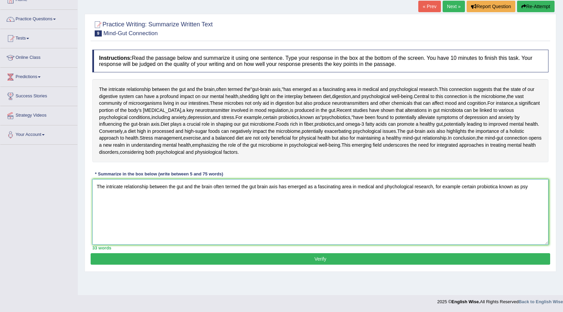
click at [389, 210] on textarea "The intricate relationship between the gut and the brain often termed the gut b…" at bounding box center [320, 212] width 457 height 66
click at [535, 210] on textarea "The intricate relationship between the gut and the brain often termed the gut b…" at bounding box center [320, 212] width 457 height 66
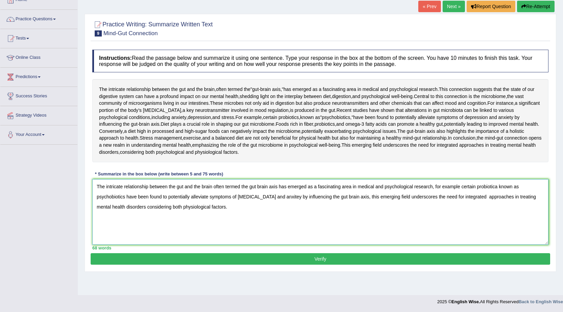
type textarea "The intricate relationship between the gut and the brain often termed the gut b…"
click at [435, 265] on button "Verify" at bounding box center [321, 259] width 460 height 12
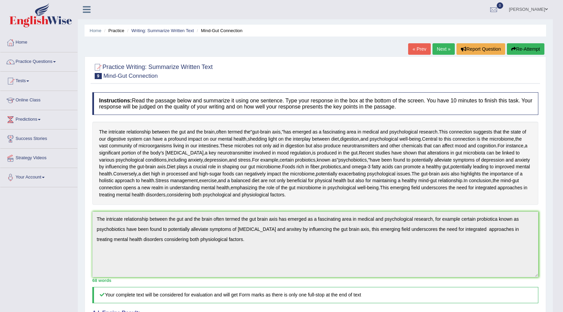
scroll to position [0, 0]
click at [440, 48] on link "Next »" at bounding box center [444, 50] width 22 height 12
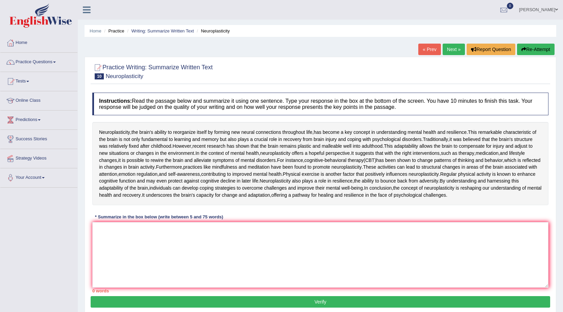
click at [445, 51] on link "Next »" at bounding box center [454, 50] width 22 height 12
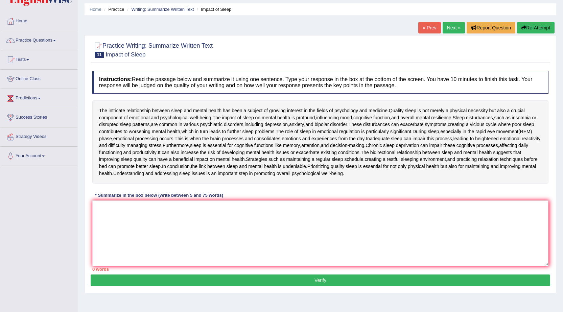
scroll to position [34, 0]
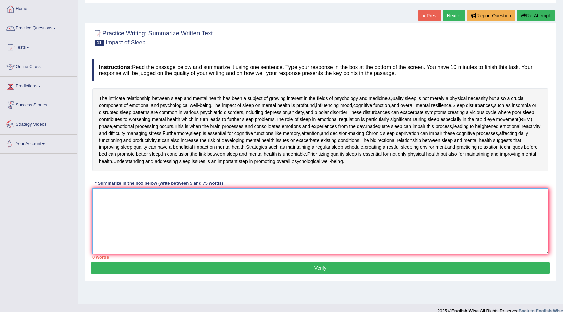
click at [105, 209] on textarea at bounding box center [320, 221] width 457 height 66
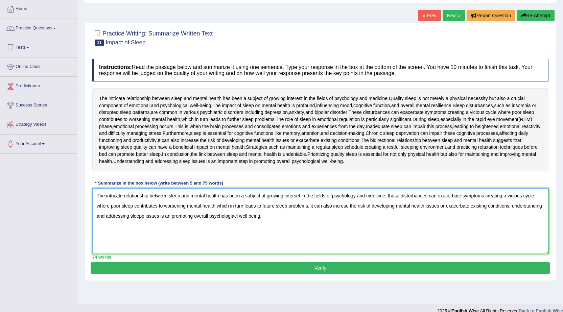
type textarea "The intricate relationship between sleep and mental health has been a subject o…"
click at [316, 267] on button "Verify" at bounding box center [321, 269] width 460 height 12
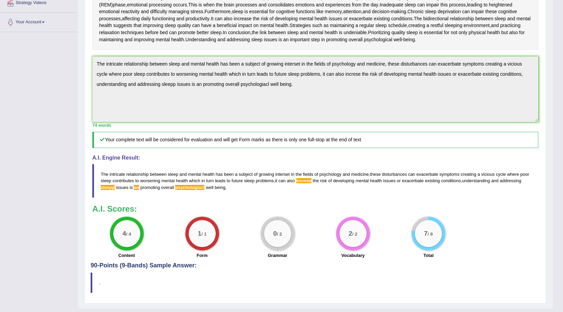
scroll to position [169, 0]
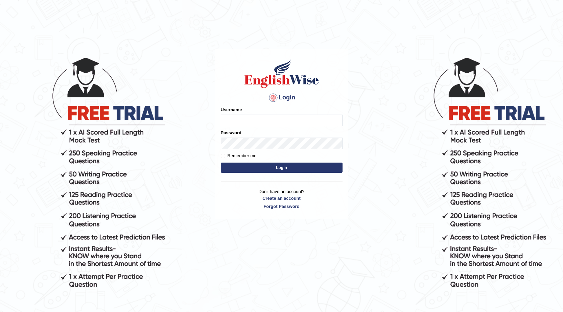
click at [266, 118] on input "Username" at bounding box center [282, 121] width 122 height 12
type input "0401809009"
click at [273, 155] on div "Remember me" at bounding box center [282, 156] width 122 height 7
click at [240, 172] on button "Login" at bounding box center [282, 168] width 122 height 10
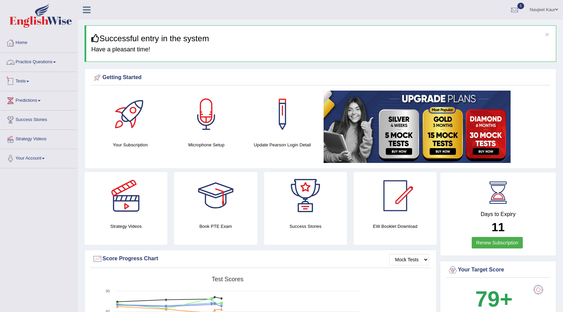
click at [28, 78] on link "Tests" at bounding box center [38, 80] width 77 height 17
click at [36, 98] on link "Take Practice Sectional Test" at bounding box center [44, 97] width 63 height 12
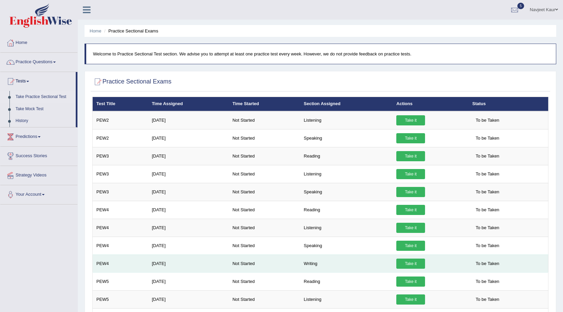
click at [416, 263] on link "Take it" at bounding box center [411, 264] width 29 height 10
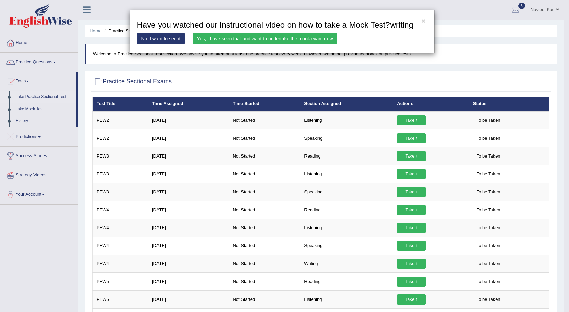
click at [290, 39] on link "Yes, I have seen that and want to undertake the mock exam now" at bounding box center [265, 39] width 144 height 12
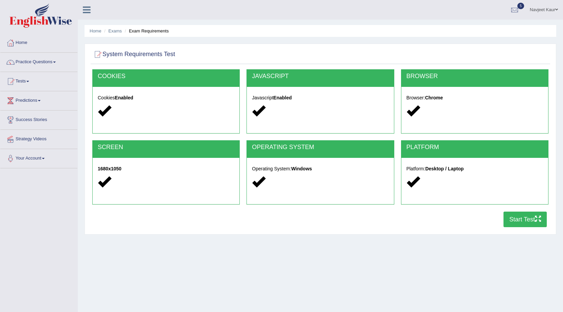
click at [519, 220] on button "Start Test" at bounding box center [525, 220] width 43 height 16
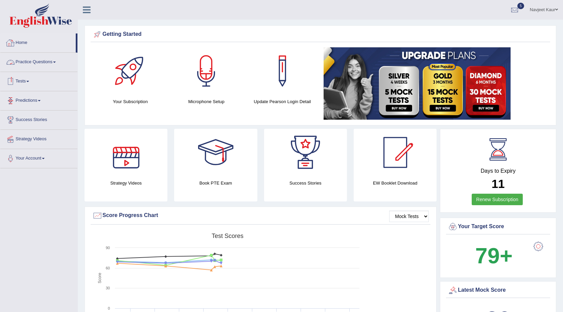
click at [34, 43] on link "Home" at bounding box center [37, 42] width 75 height 17
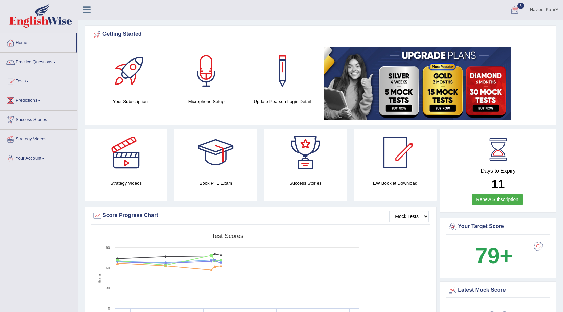
click at [44, 121] on link "Success Stories" at bounding box center [38, 119] width 77 height 17
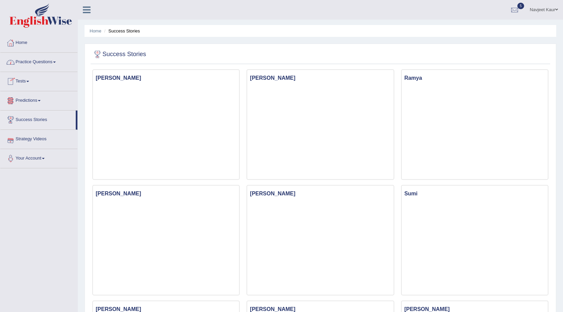
click at [18, 45] on link "Home" at bounding box center [38, 42] width 77 height 17
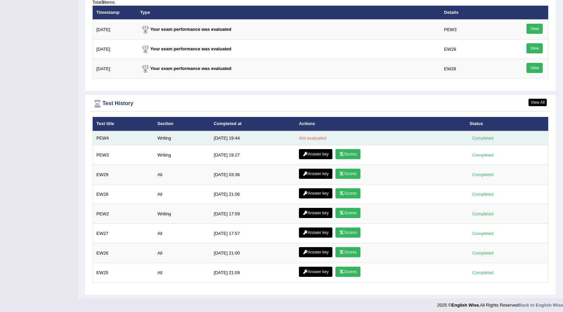
scroll to position [855, 0]
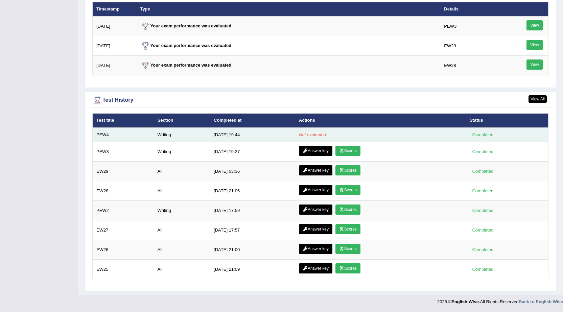
click at [272, 132] on td "[DATE] 19:44" at bounding box center [252, 135] width 85 height 14
click at [236, 140] on td "[DATE] 19:44" at bounding box center [252, 135] width 85 height 14
click at [338, 135] on td "Not evaluated" at bounding box center [380, 135] width 171 height 14
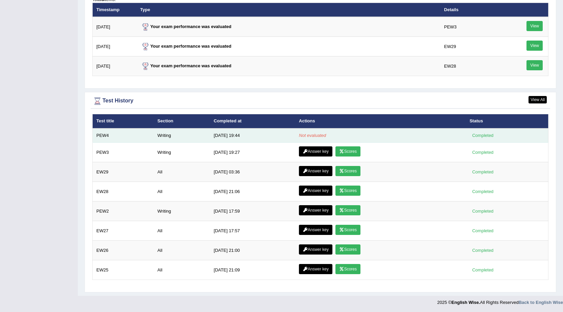
click at [314, 137] on em "Not evaluated" at bounding box center [312, 135] width 27 height 5
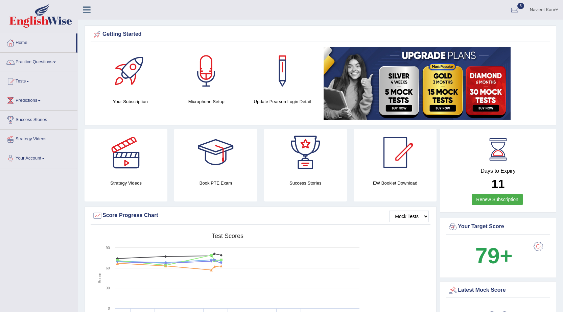
click at [551, 7] on link "Navjeet Kaur" at bounding box center [544, 9] width 38 height 18
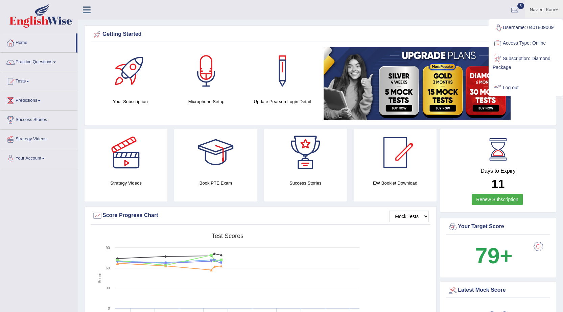
click at [525, 90] on link "Log out" at bounding box center [526, 88] width 73 height 16
